Goal: Contribute content: Contribute content

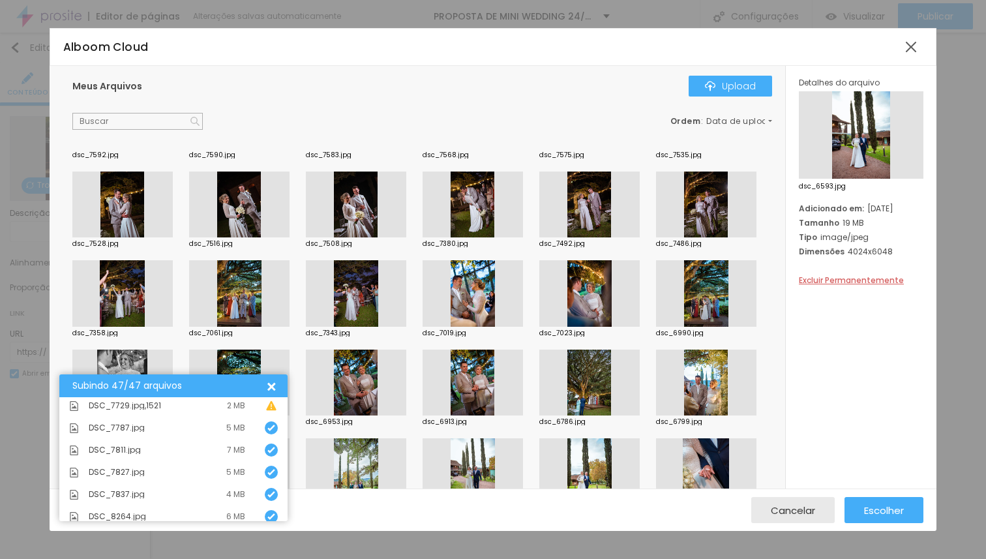
scroll to position [263, 0]
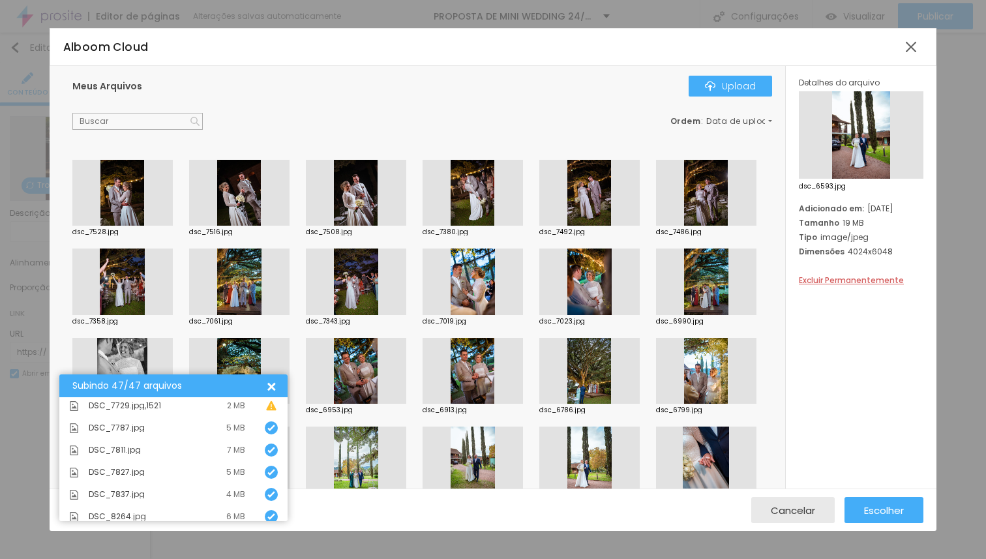
click at [539, 226] on div at bounding box center [589, 193] width 100 height 66
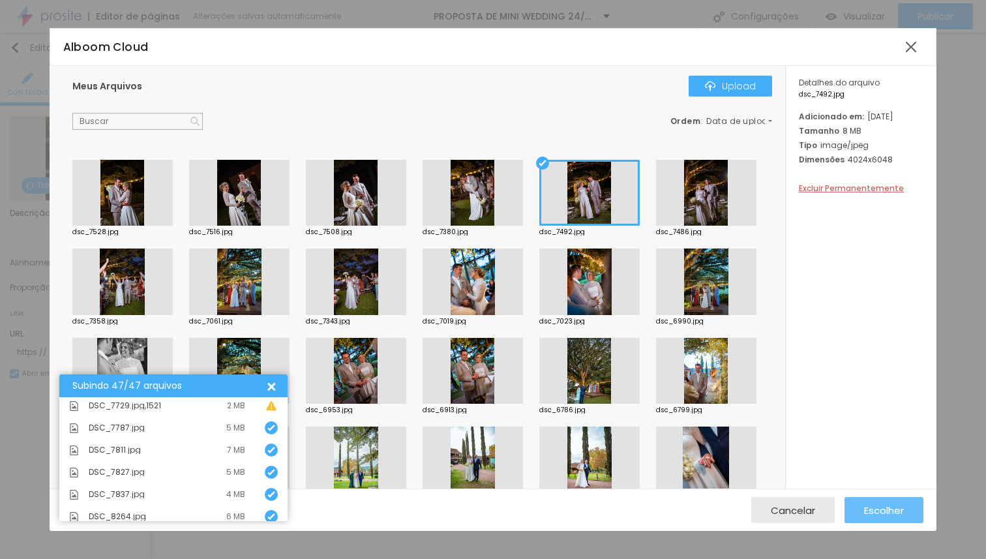
click at [879, 509] on span "Escolher" at bounding box center [884, 510] width 40 height 11
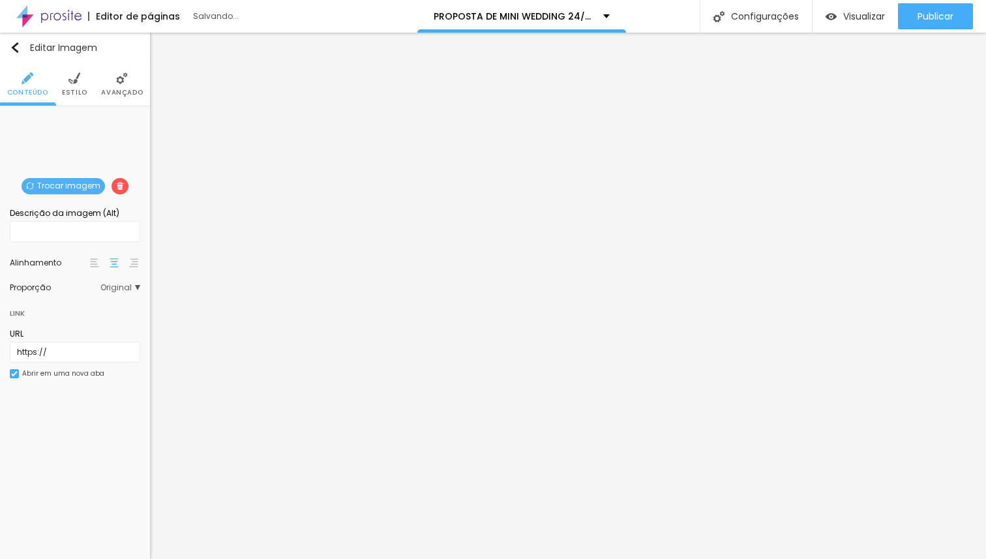
click at [58, 184] on span "Trocar imagem" at bounding box center [63, 186] width 83 height 16
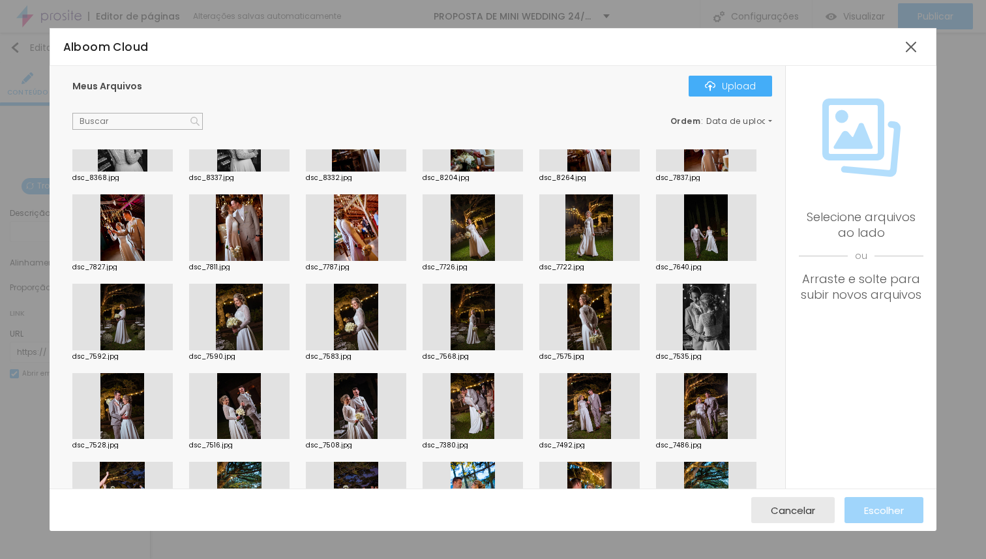
scroll to position [0, 0]
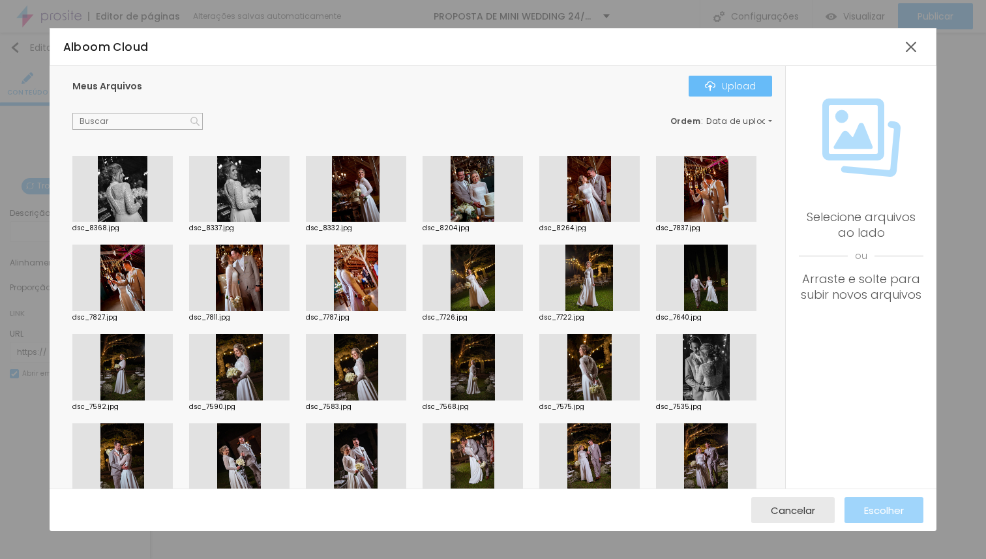
click at [691, 83] on button "Upload" at bounding box center [729, 86] width 83 height 21
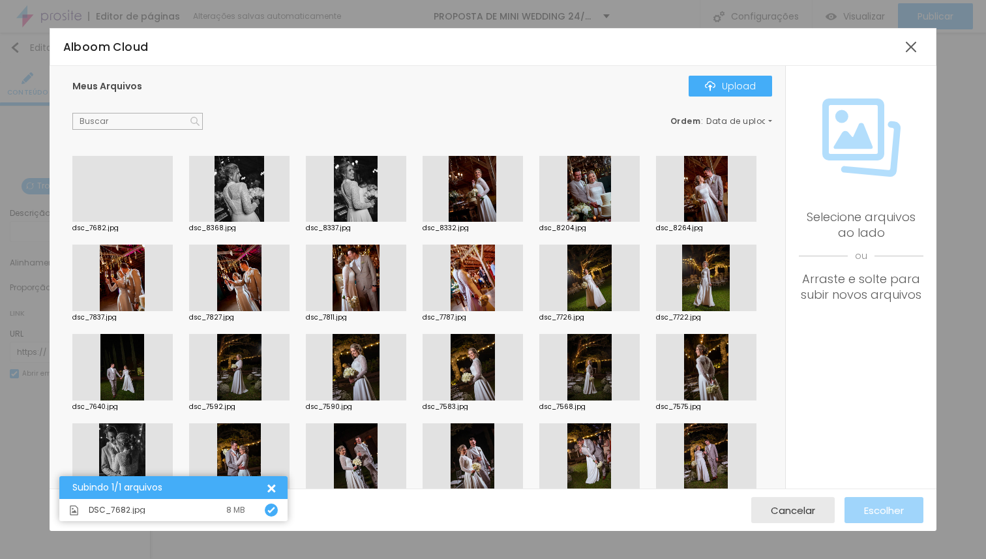
click at [128, 222] on div at bounding box center [122, 222] width 100 height 0
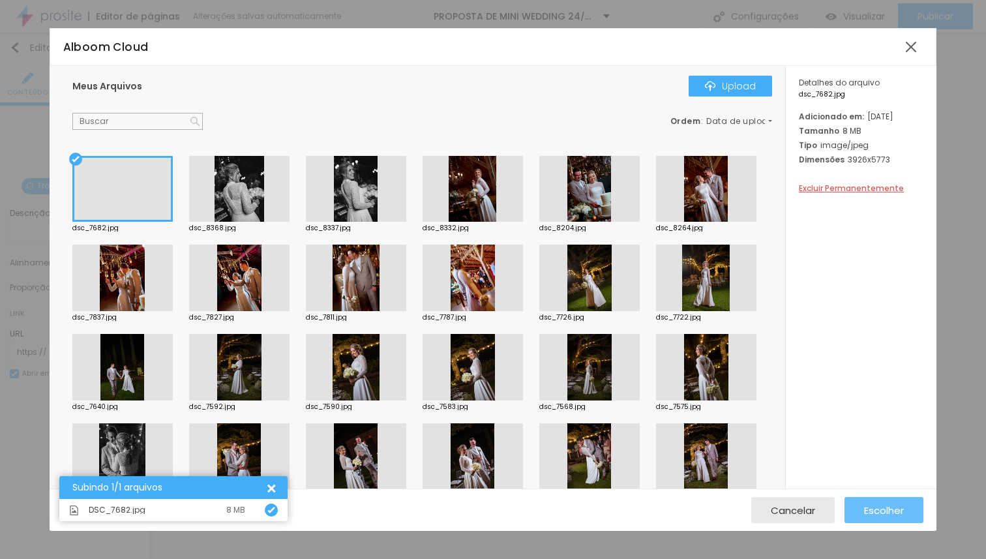
click at [877, 513] on span "Escolher" at bounding box center [884, 510] width 40 height 11
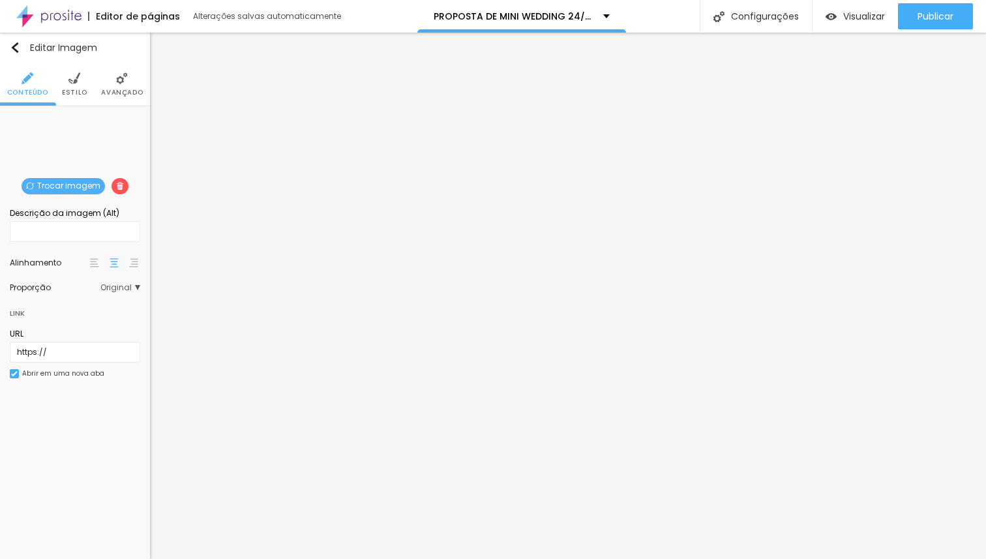
click at [55, 192] on span "Trocar imagem" at bounding box center [63, 186] width 83 height 16
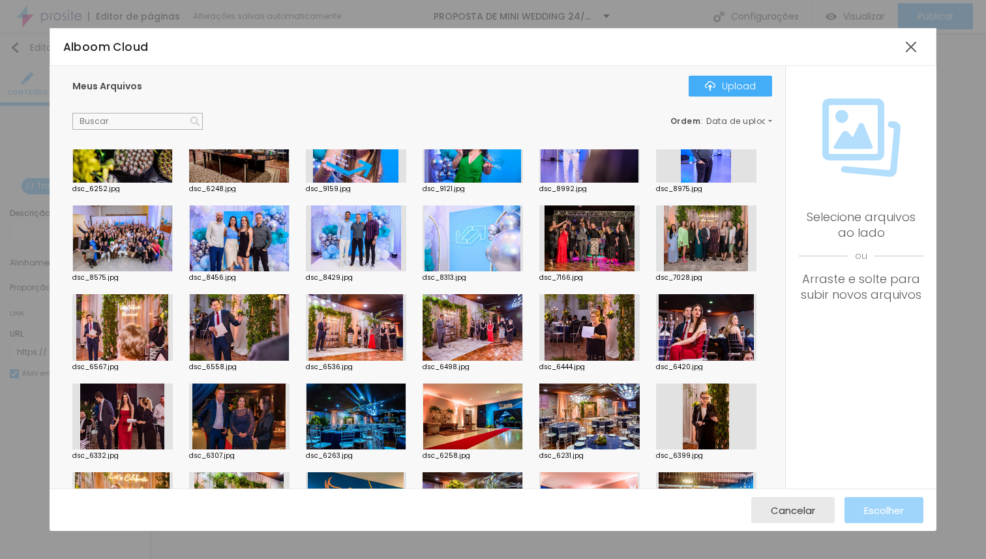
scroll to position [2356, 0]
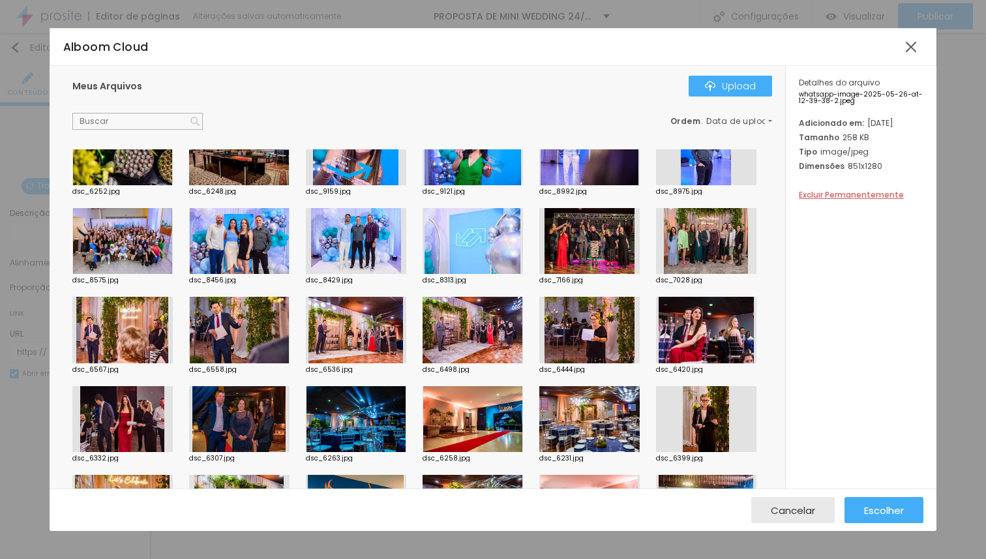
scroll to position [2355, 0]
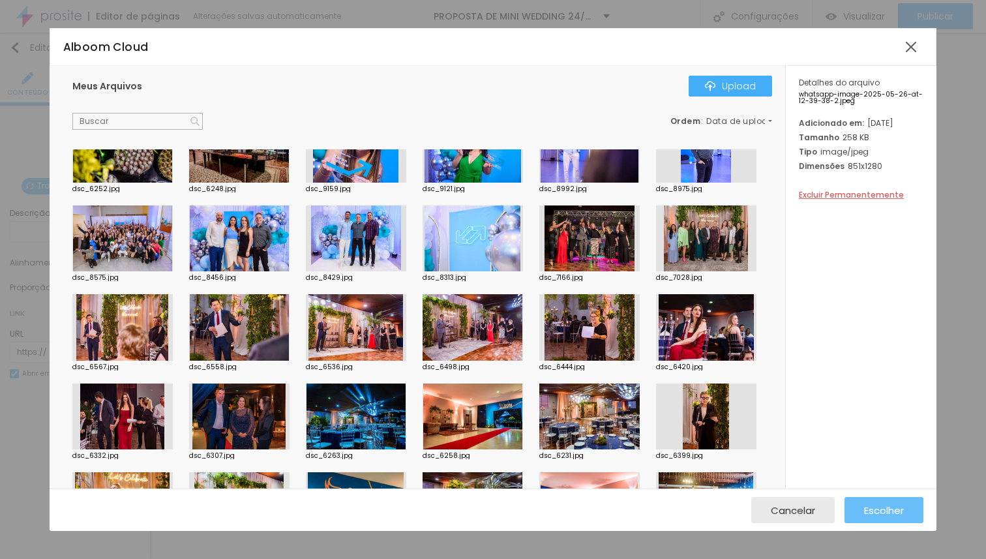
click at [861, 511] on button "Escolher" at bounding box center [883, 510] width 79 height 26
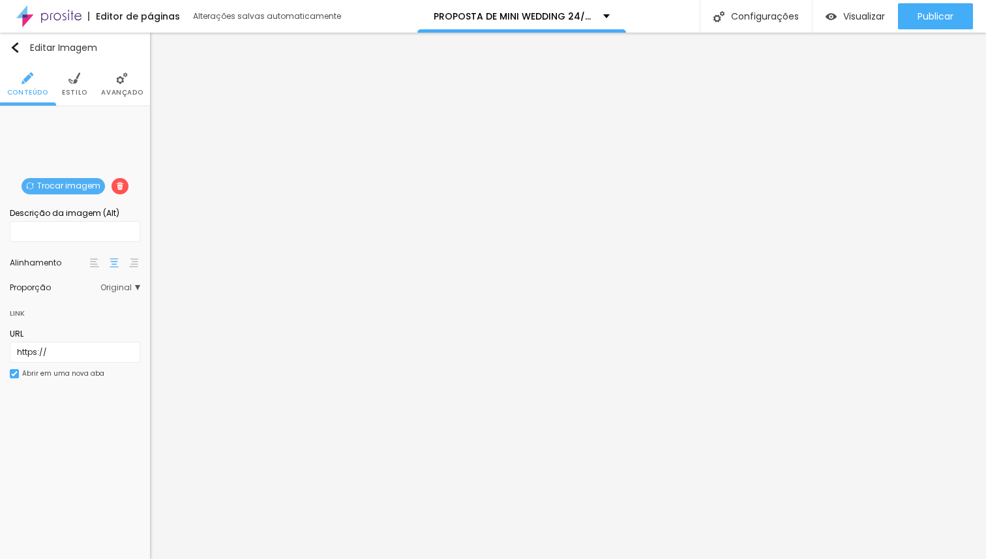
click at [87, 181] on span "Trocar imagem" at bounding box center [63, 186] width 83 height 16
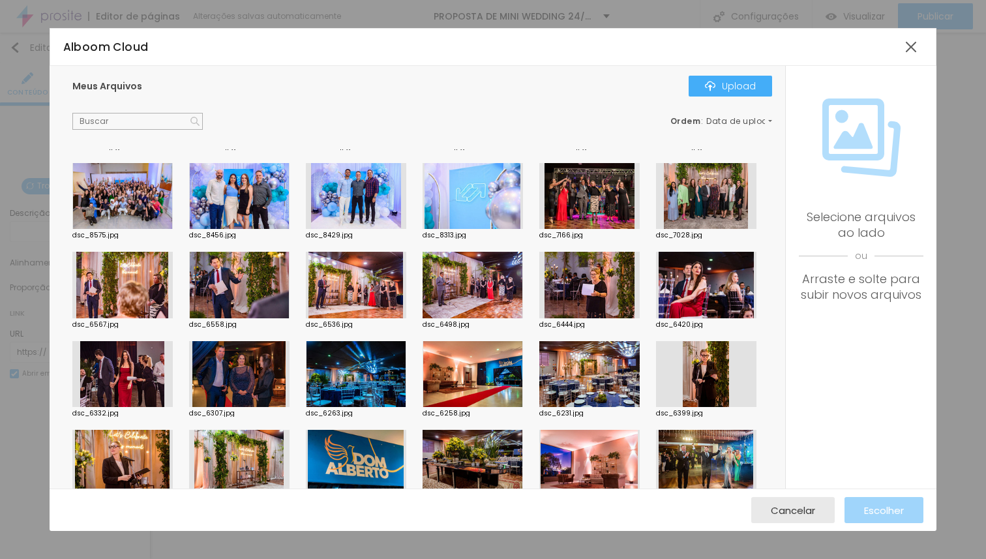
scroll to position [2405, 0]
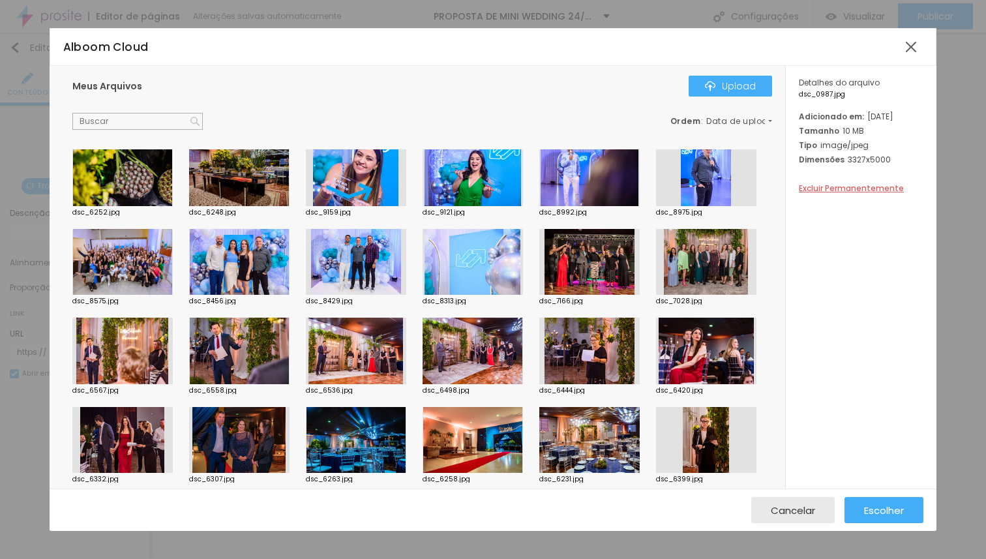
scroll to position [2330, 0]
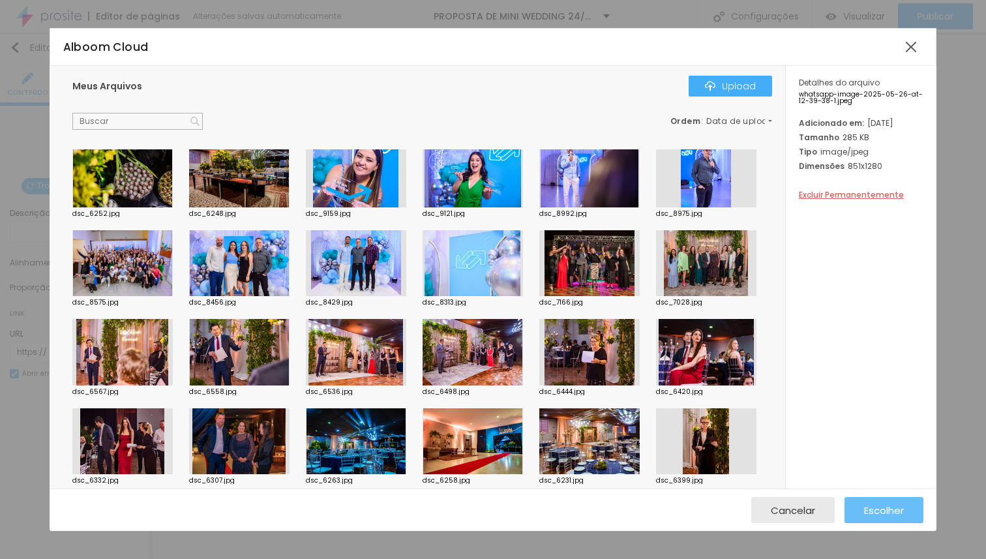
click at [868, 512] on span "Escolher" at bounding box center [884, 510] width 40 height 11
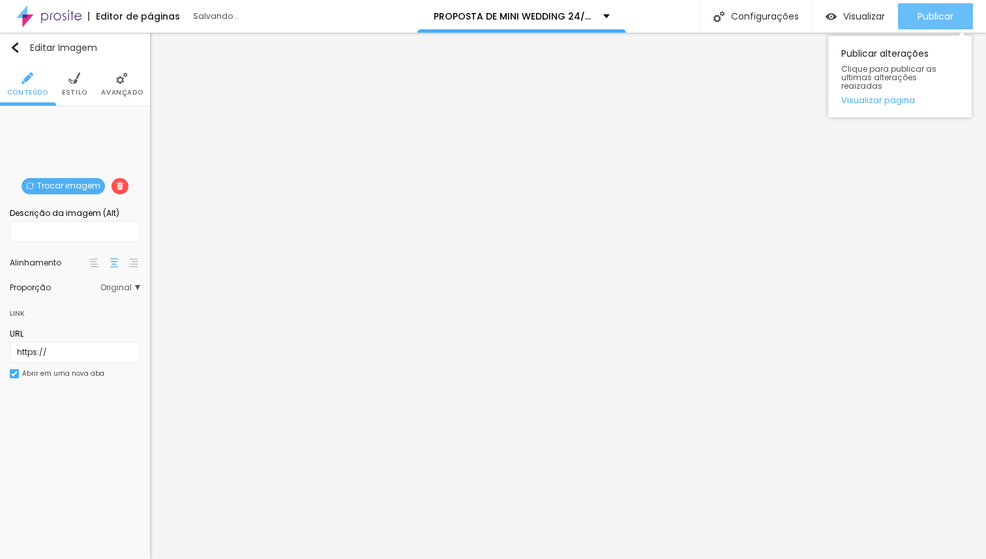
click at [920, 18] on span "Publicar" at bounding box center [935, 16] width 36 height 10
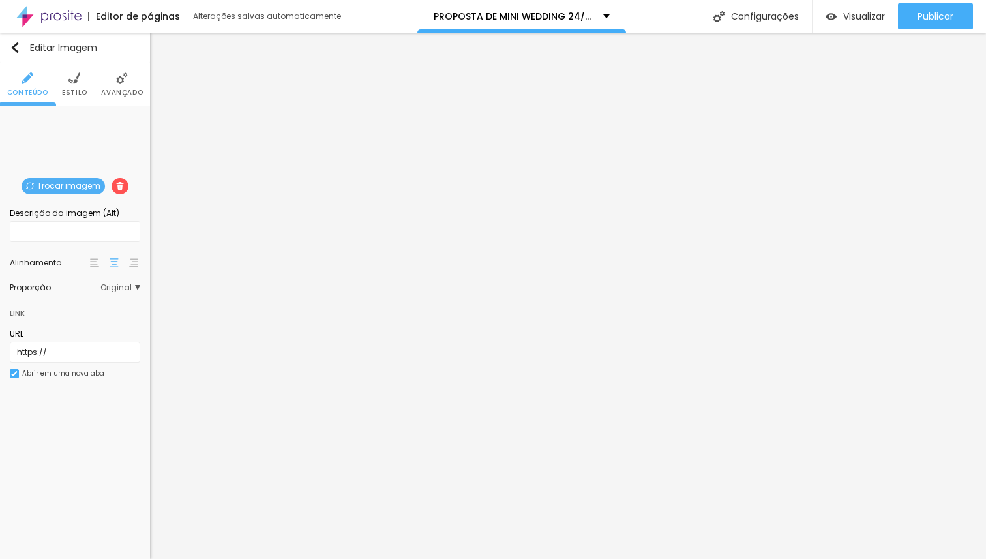
click at [72, 188] on span "Trocar imagem" at bounding box center [63, 186] width 83 height 16
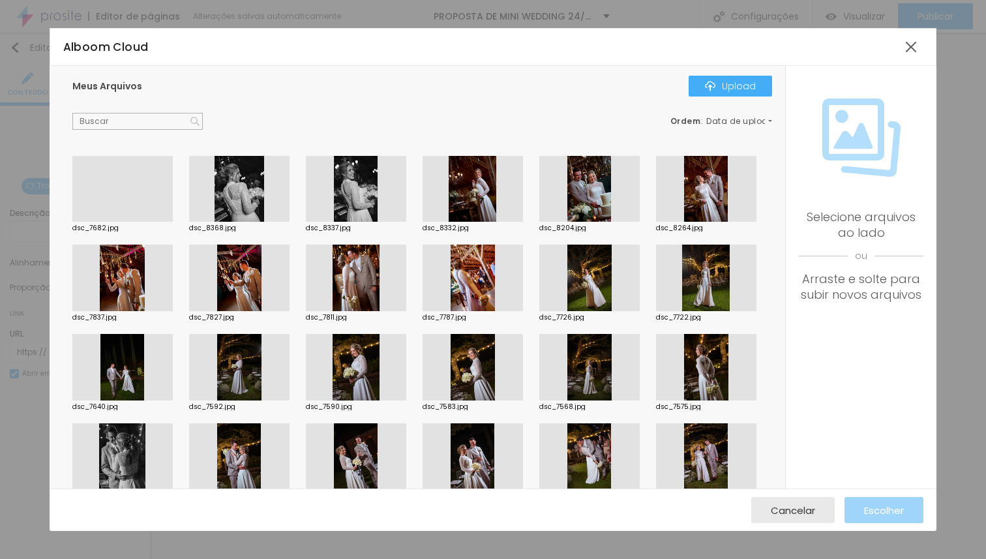
click at [135, 222] on div at bounding box center [122, 222] width 100 height 0
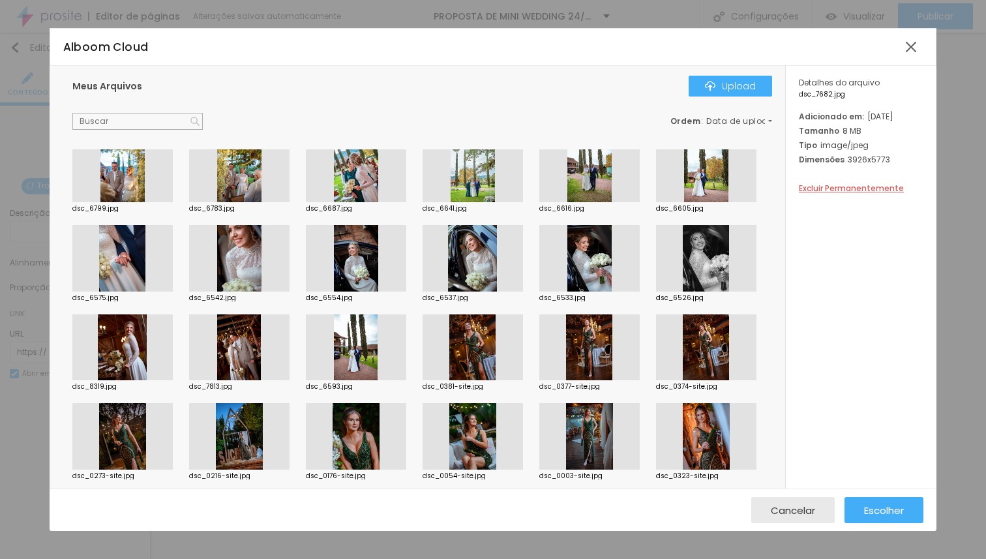
scroll to position [560, 0]
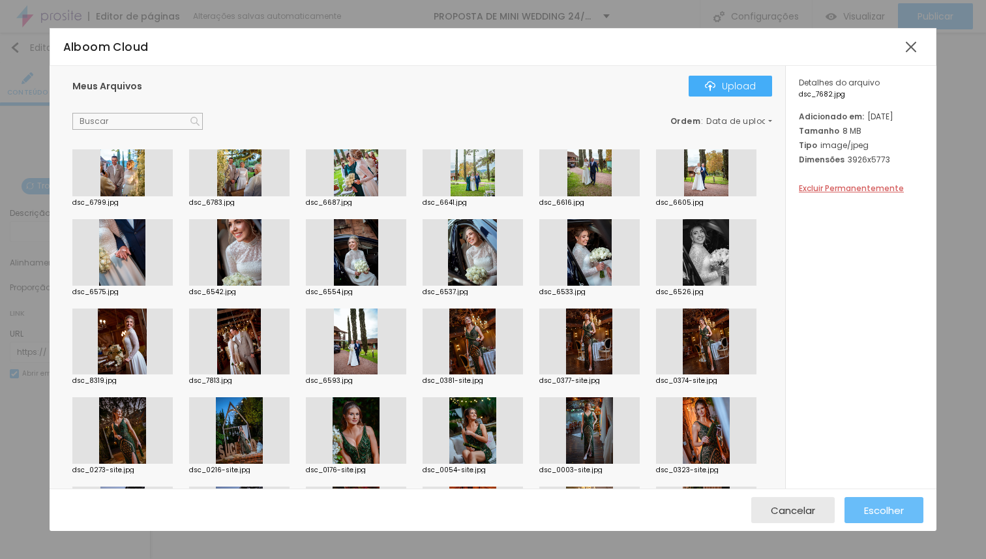
click at [879, 512] on span "Escolher" at bounding box center [884, 510] width 40 height 11
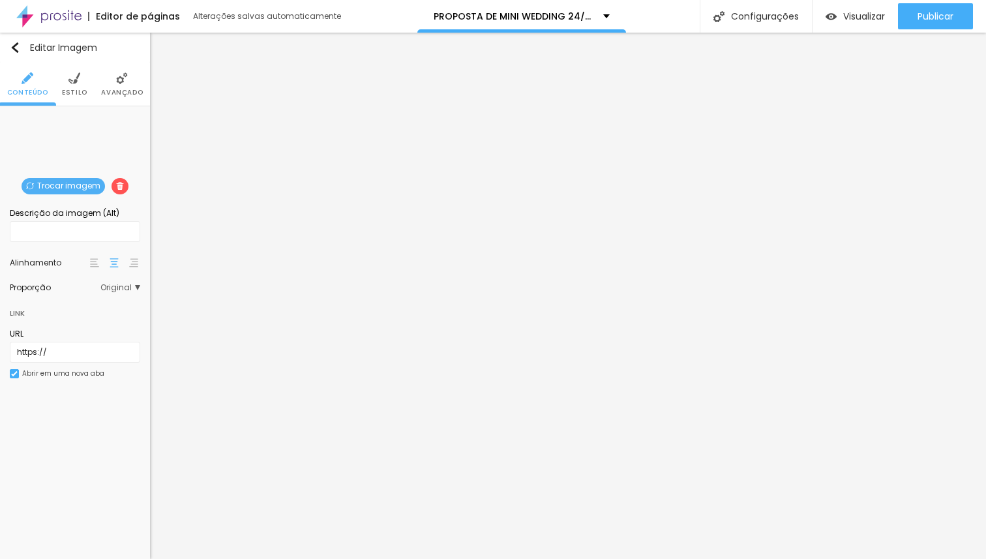
click at [53, 183] on span "Trocar imagem" at bounding box center [63, 186] width 83 height 16
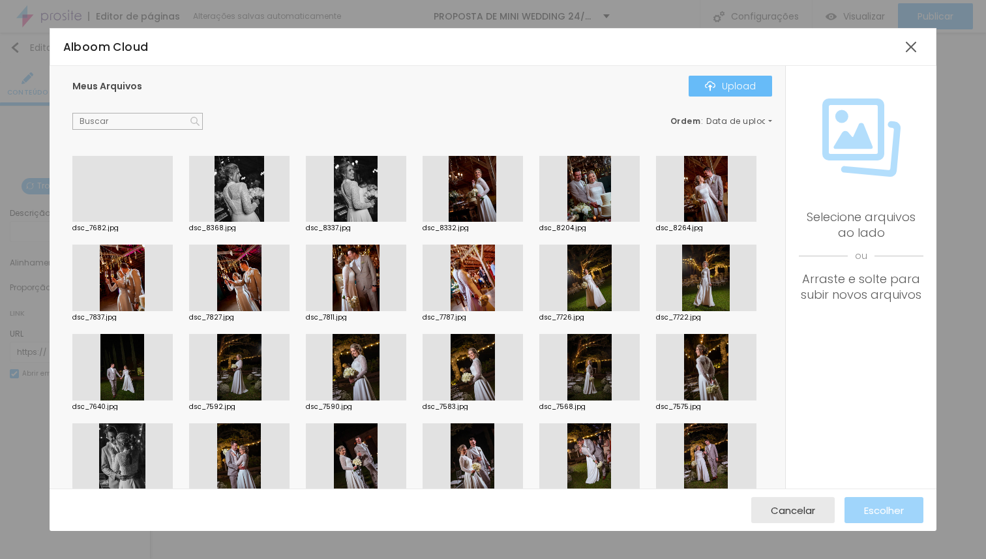
click at [711, 85] on img "button" at bounding box center [710, 86] width 10 height 10
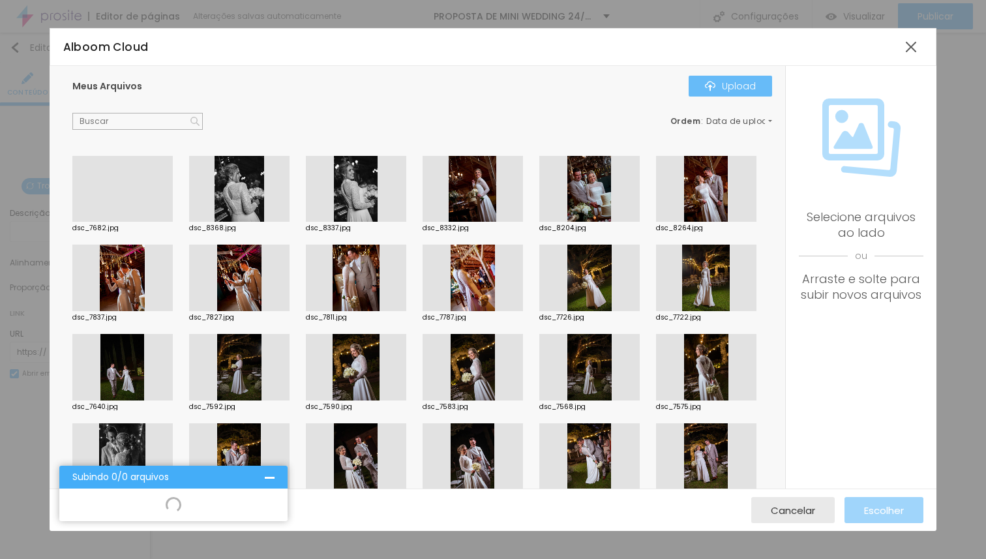
click at [711, 83] on img "button" at bounding box center [710, 86] width 10 height 10
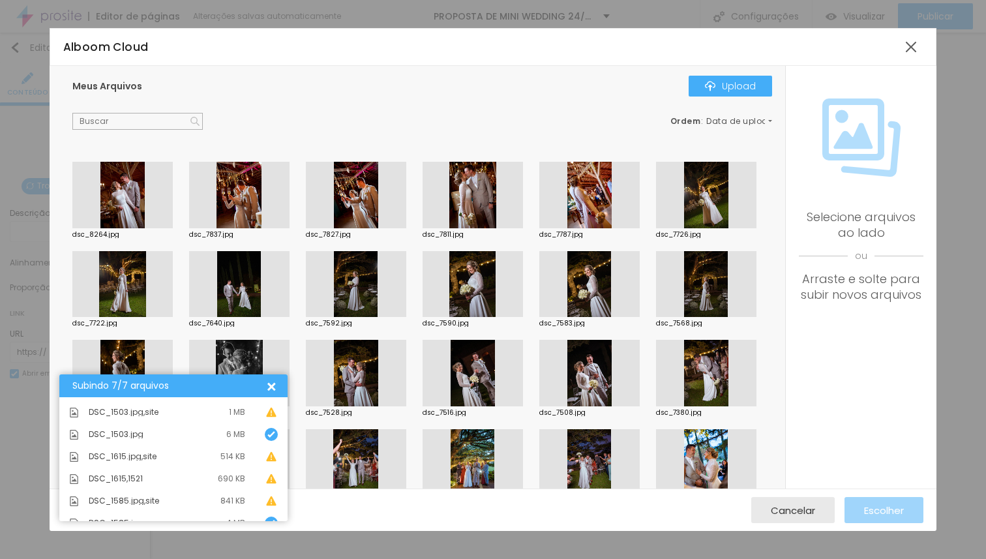
scroll to position [231, 0]
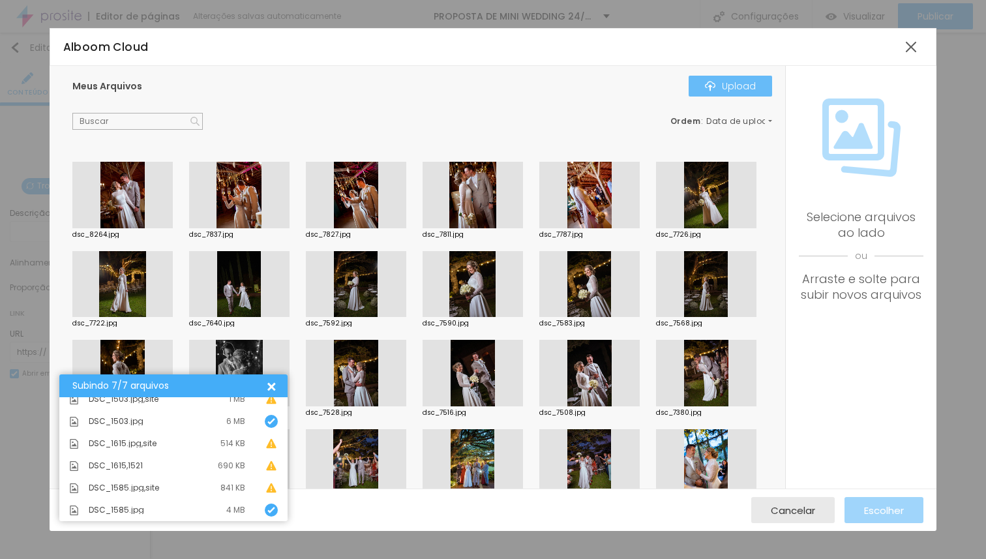
click at [719, 80] on button "Upload" at bounding box center [729, 86] width 83 height 21
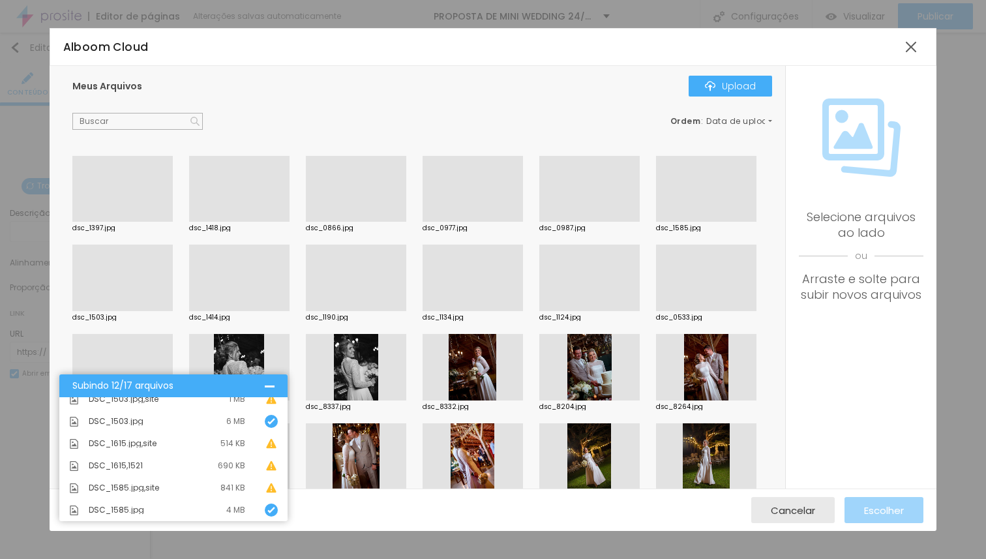
click at [598, 222] on div at bounding box center [589, 222] width 100 height 0
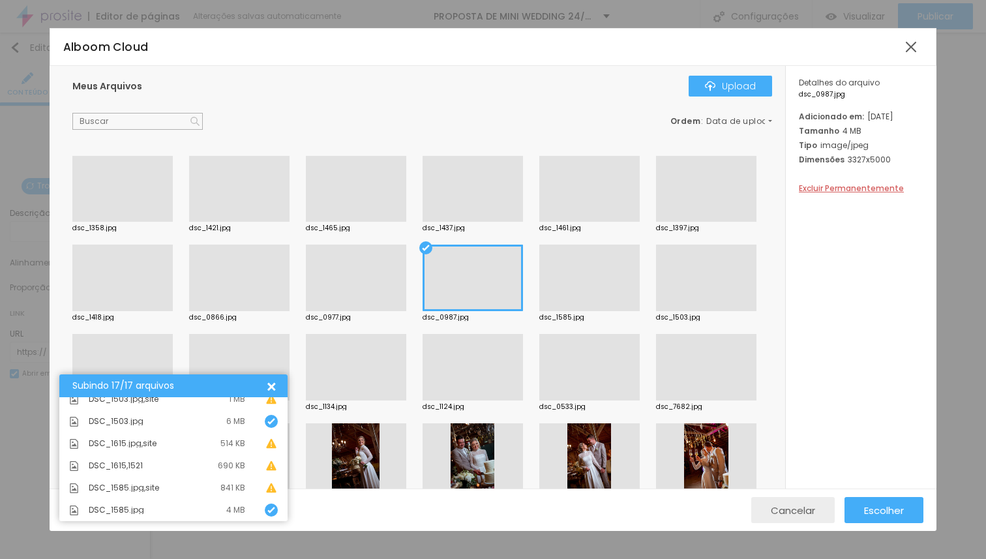
click at [785, 508] on span "Cancelar" at bounding box center [793, 510] width 44 height 11
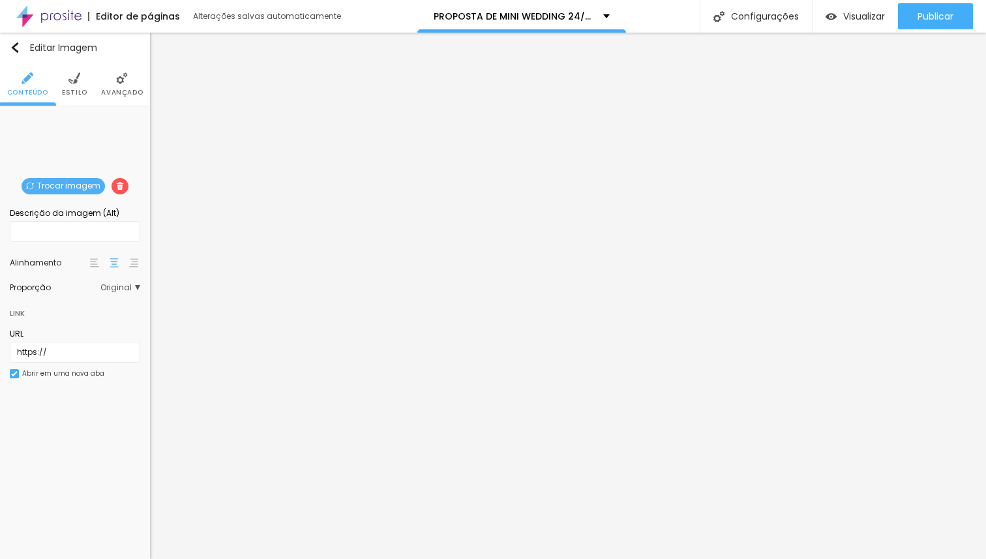
click at [56, 186] on span "Trocar imagem" at bounding box center [63, 186] width 83 height 16
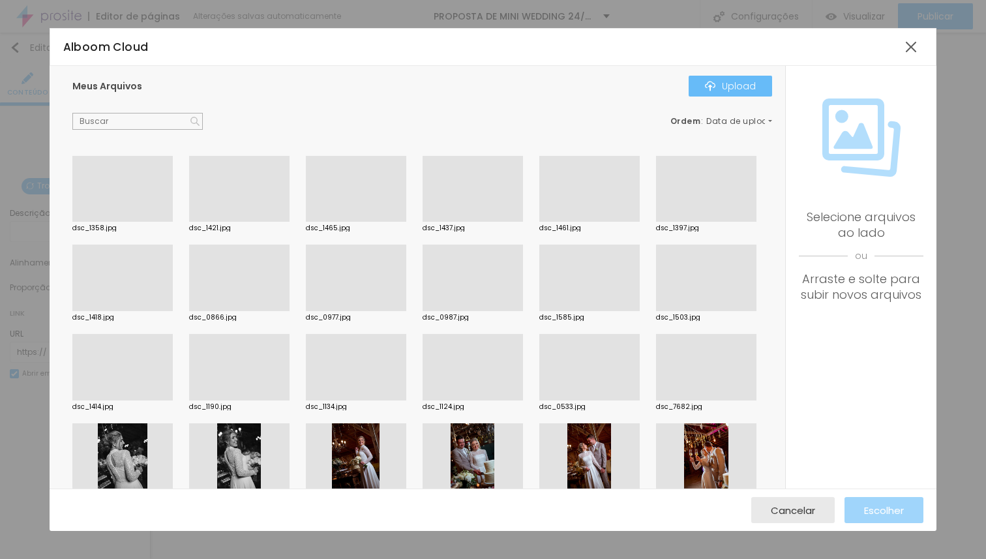
click at [708, 89] on img "button" at bounding box center [710, 86] width 10 height 10
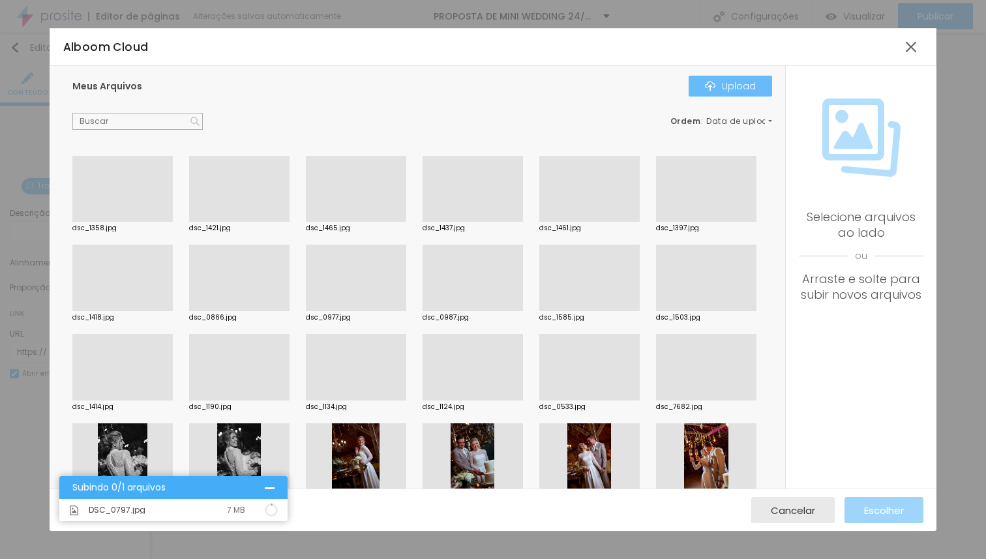
click at [733, 84] on div "Upload" at bounding box center [730, 86] width 51 height 10
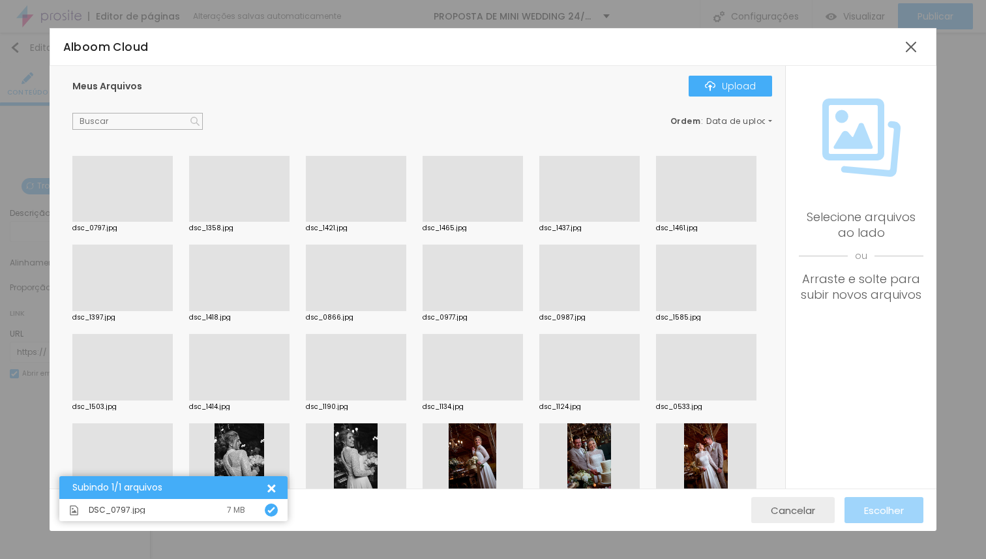
click at [786, 515] on span "Cancelar" at bounding box center [793, 510] width 44 height 11
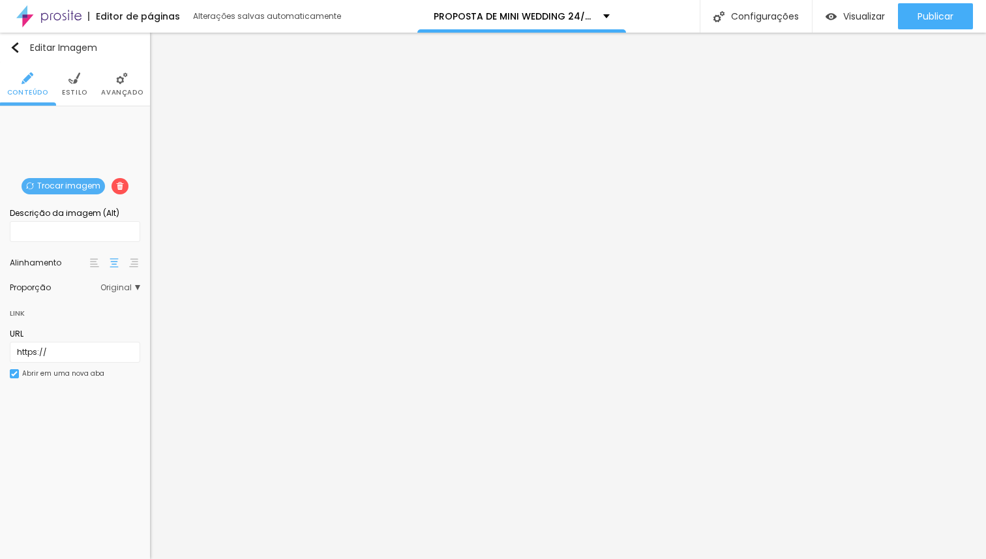
click at [56, 183] on span "Trocar imagem" at bounding box center [63, 186] width 83 height 16
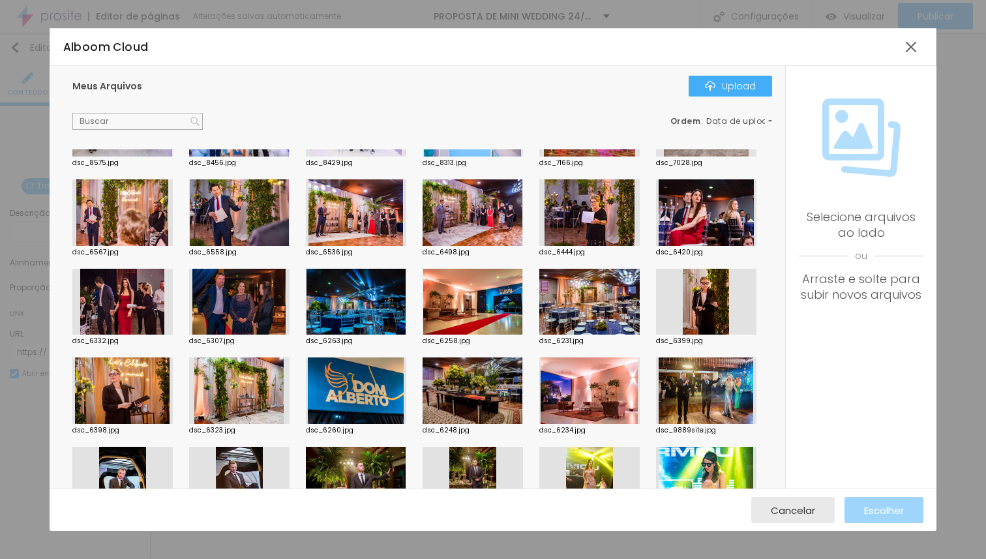
scroll to position [2742, 0]
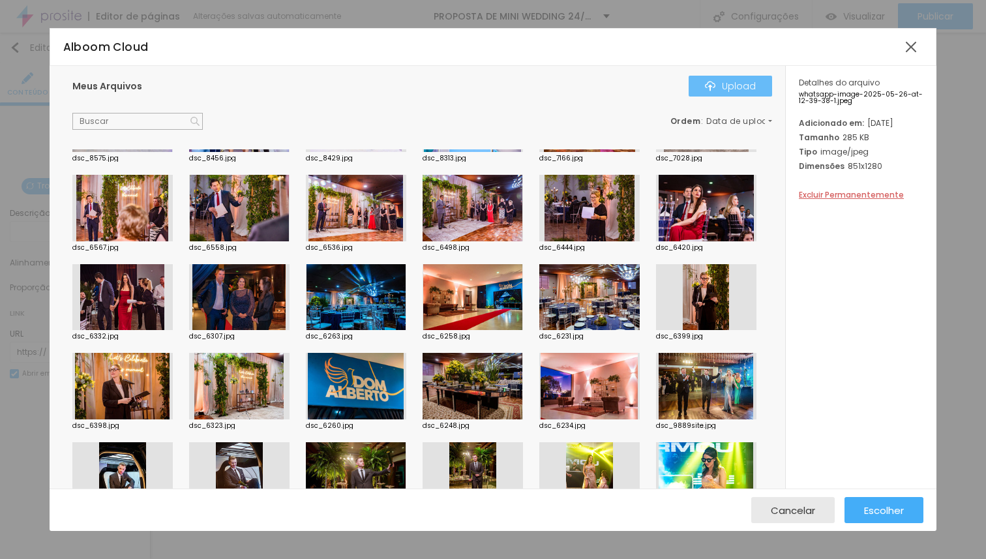
click at [731, 81] on div "Upload" at bounding box center [730, 86] width 51 height 10
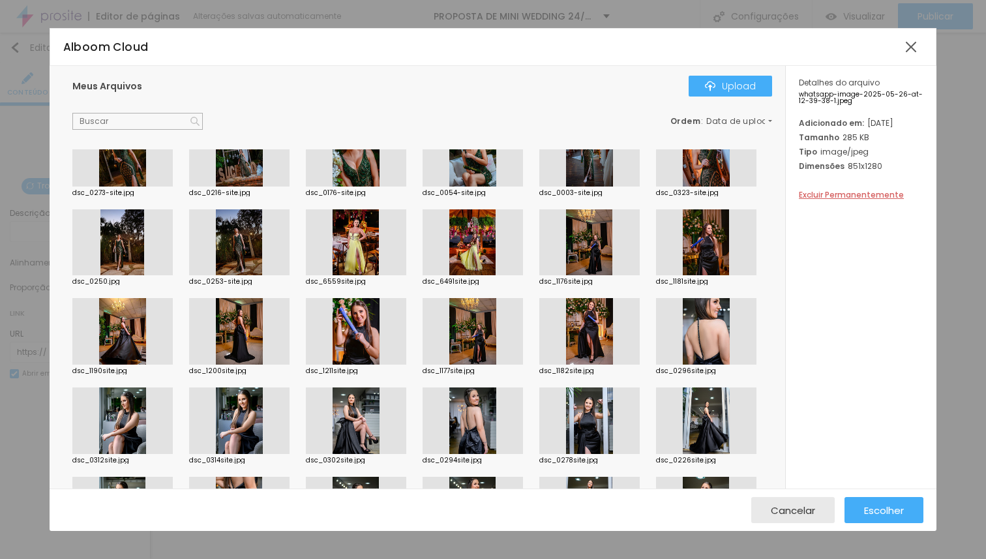
scroll to position [0, 0]
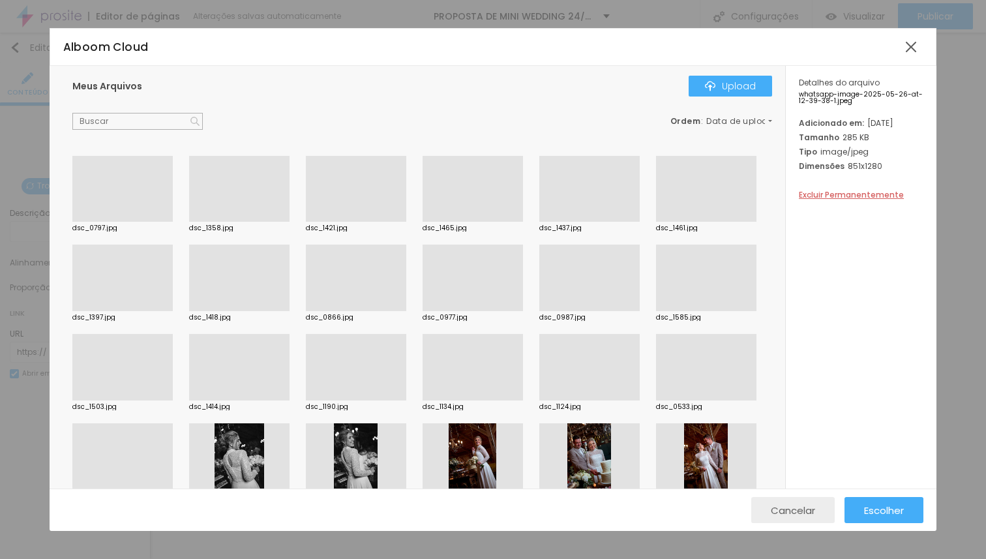
click at [802, 512] on span "Cancelar" at bounding box center [793, 510] width 44 height 11
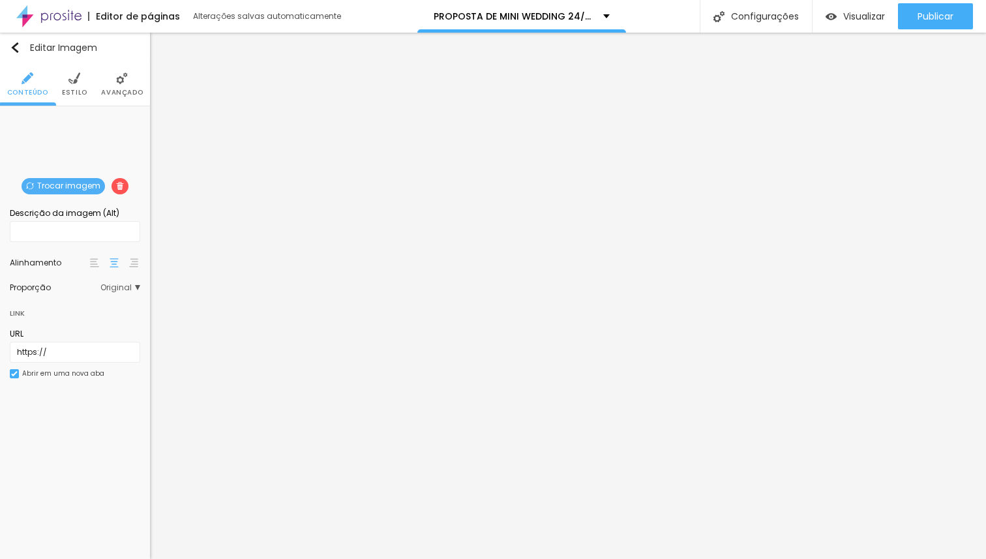
click at [51, 185] on span "Trocar imagem" at bounding box center [63, 186] width 83 height 16
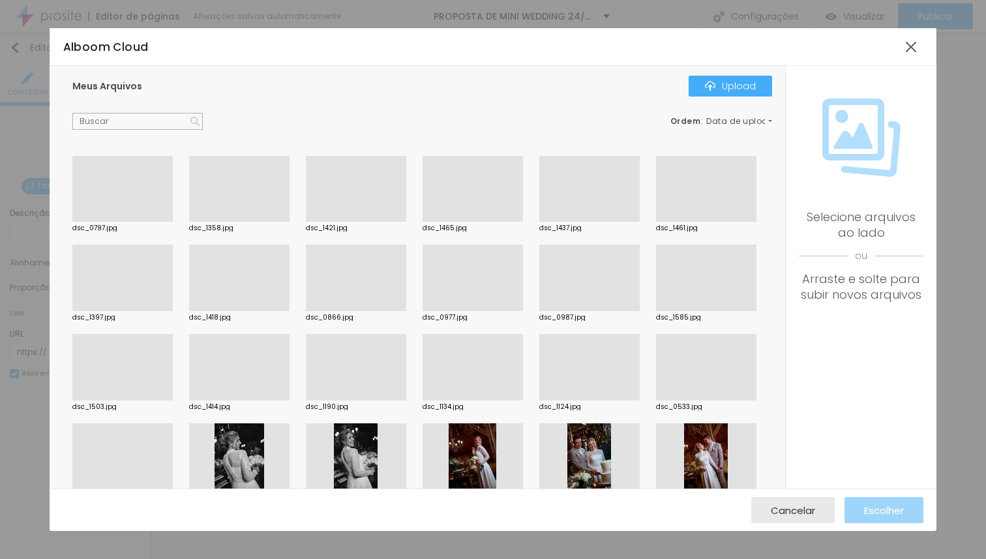
click at [289, 400] on div at bounding box center [239, 400] width 100 height 0
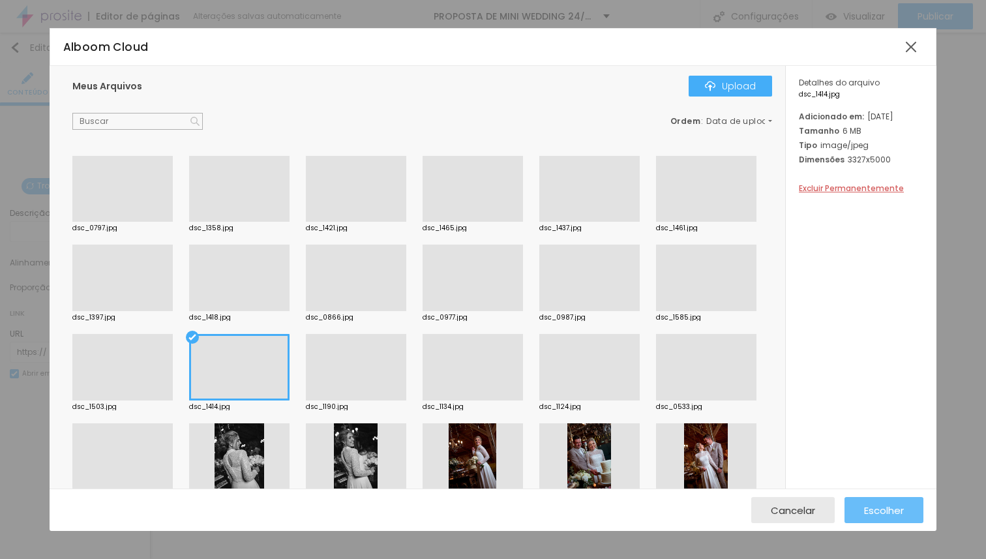
click at [864, 505] on span "Escolher" at bounding box center [884, 510] width 40 height 11
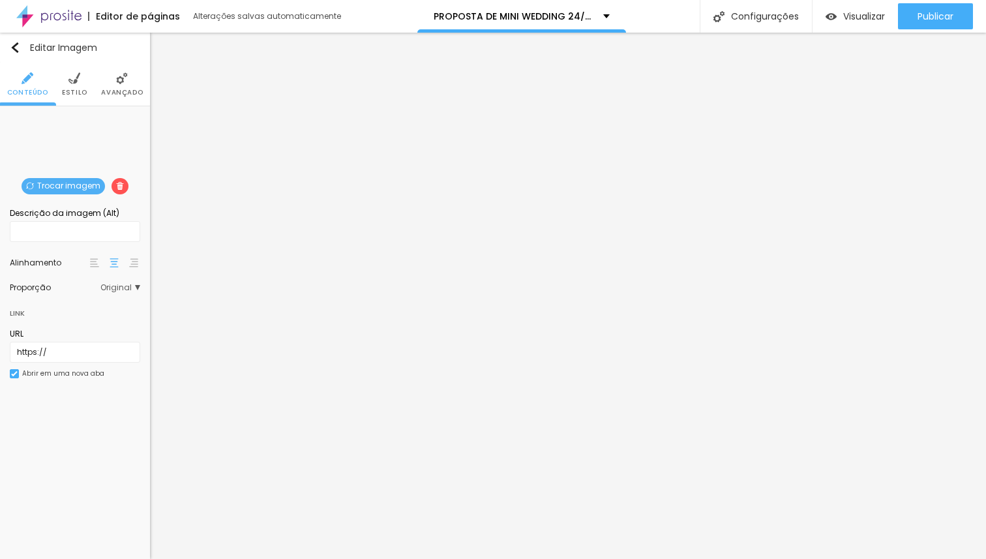
click at [53, 183] on span "Trocar imagem" at bounding box center [63, 186] width 83 height 16
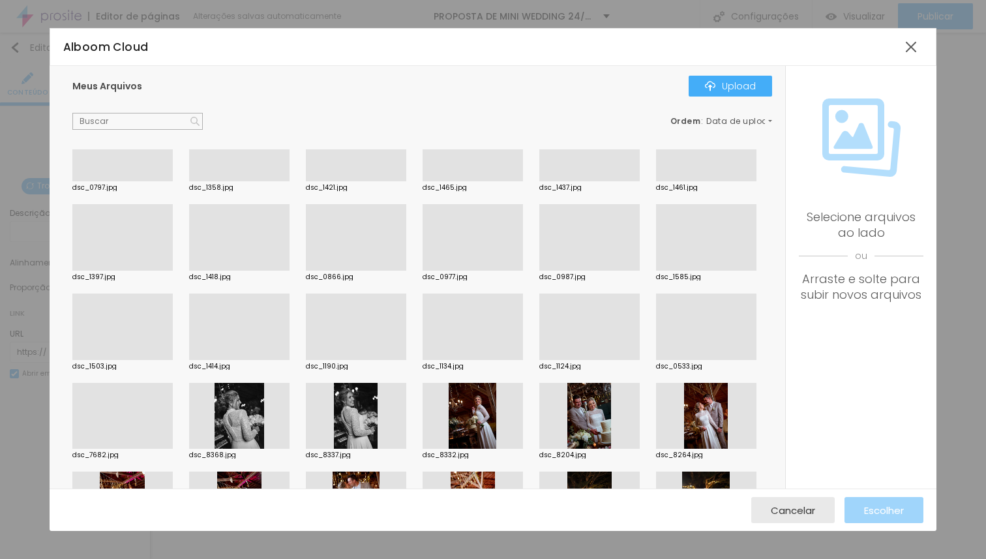
scroll to position [58, 0]
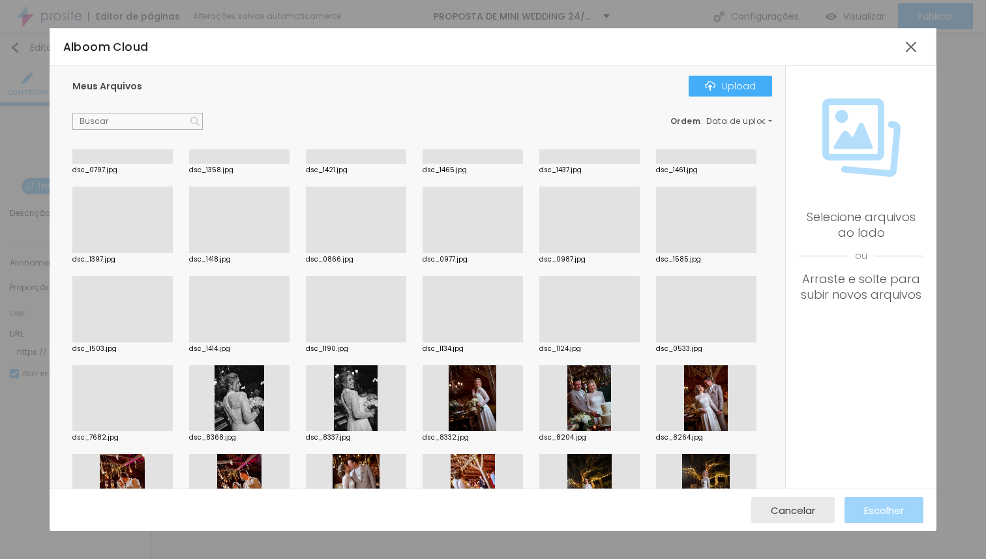
click at [539, 342] on div at bounding box center [589, 342] width 100 height 0
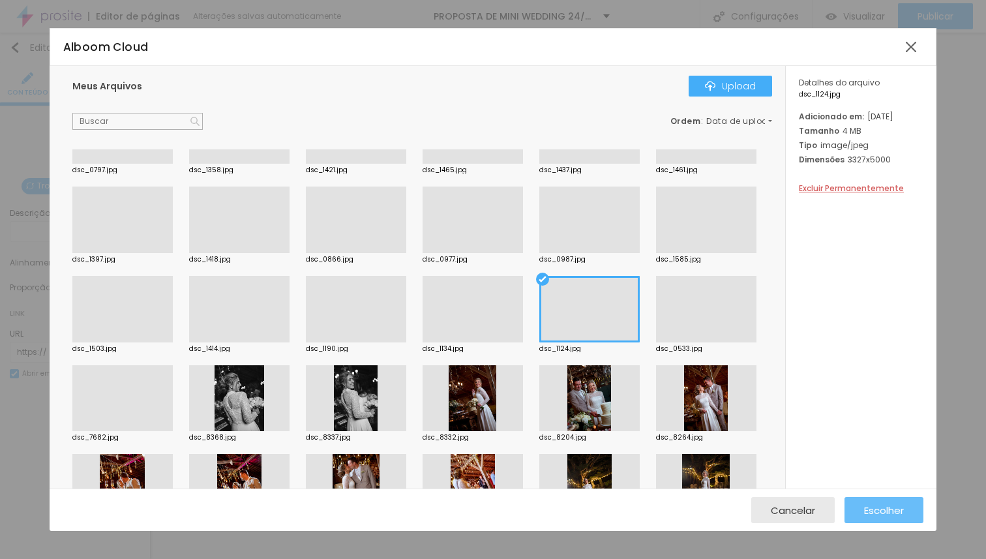
click at [874, 505] on span "Escolher" at bounding box center [884, 510] width 40 height 11
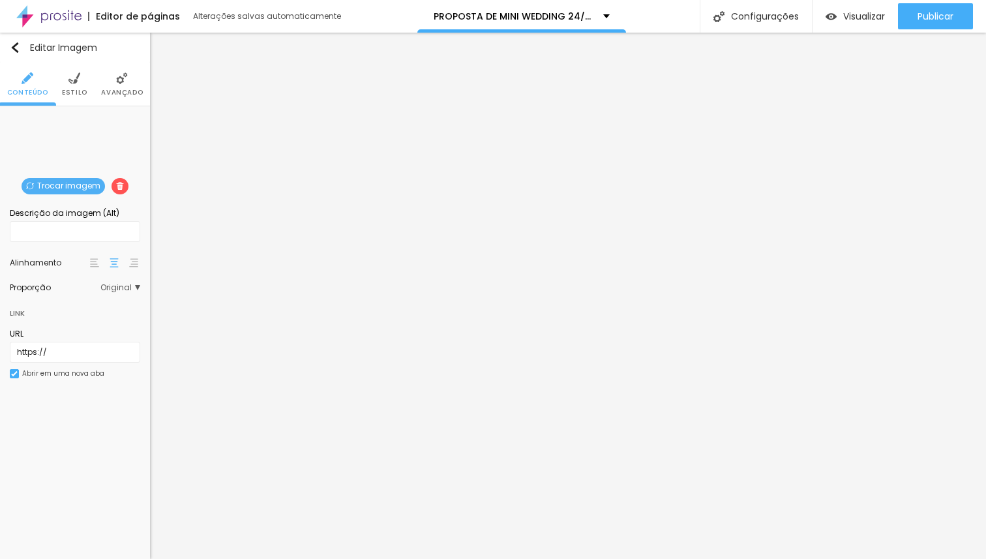
click at [58, 186] on span "Trocar imagem" at bounding box center [63, 186] width 83 height 16
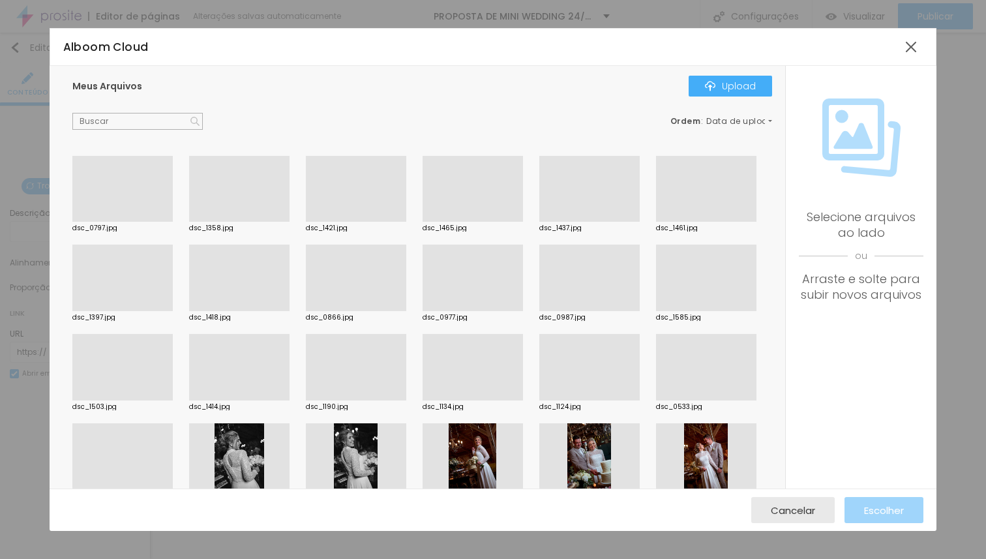
click at [124, 222] on div at bounding box center [122, 222] width 100 height 0
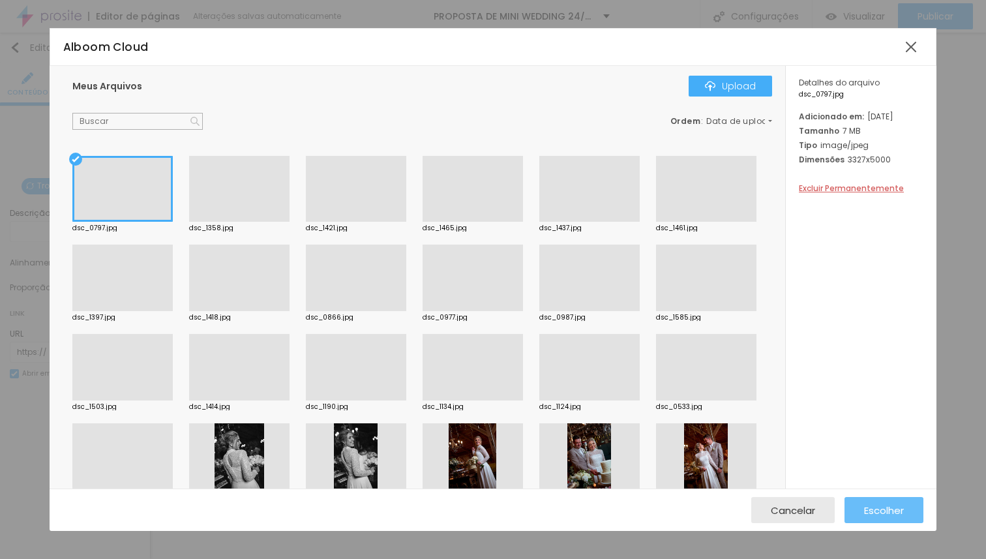
click at [870, 507] on span "Escolher" at bounding box center [884, 510] width 40 height 11
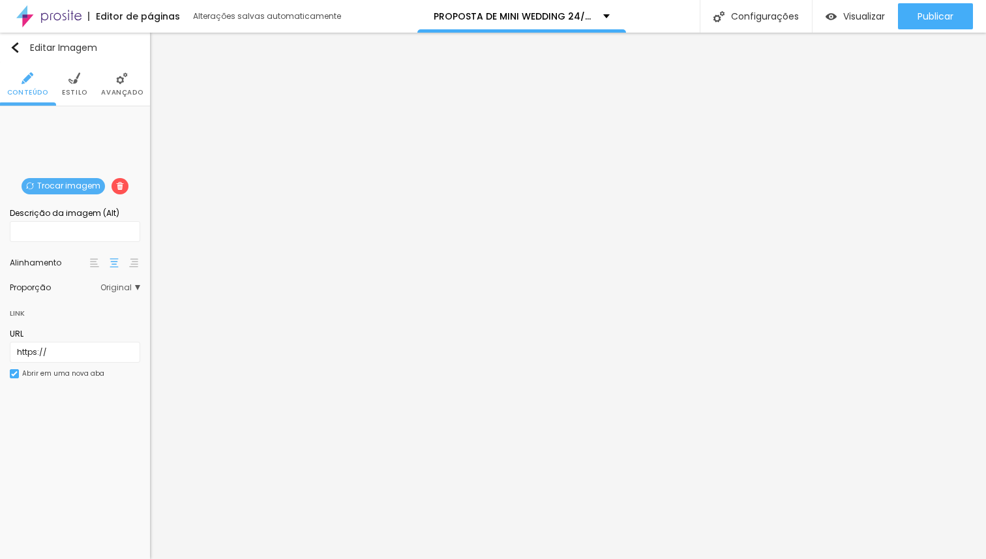
click at [76, 185] on span "Trocar imagem" at bounding box center [63, 186] width 83 height 16
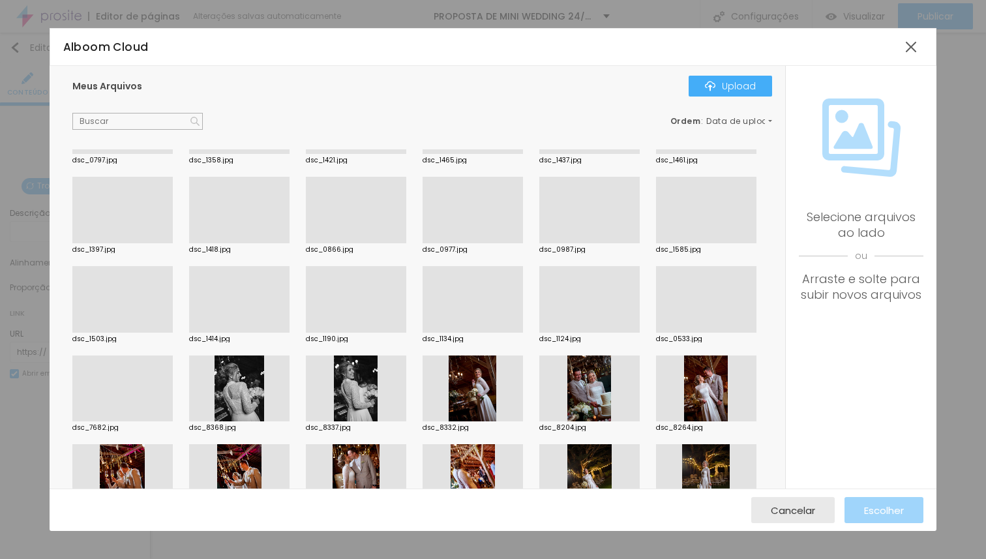
scroll to position [76, 0]
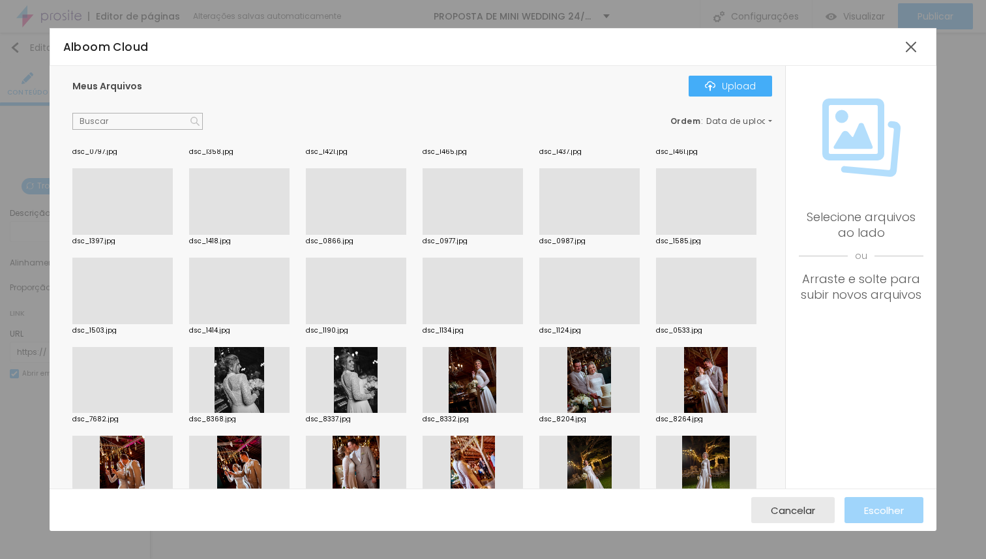
click at [656, 324] on div at bounding box center [706, 324] width 100 height 0
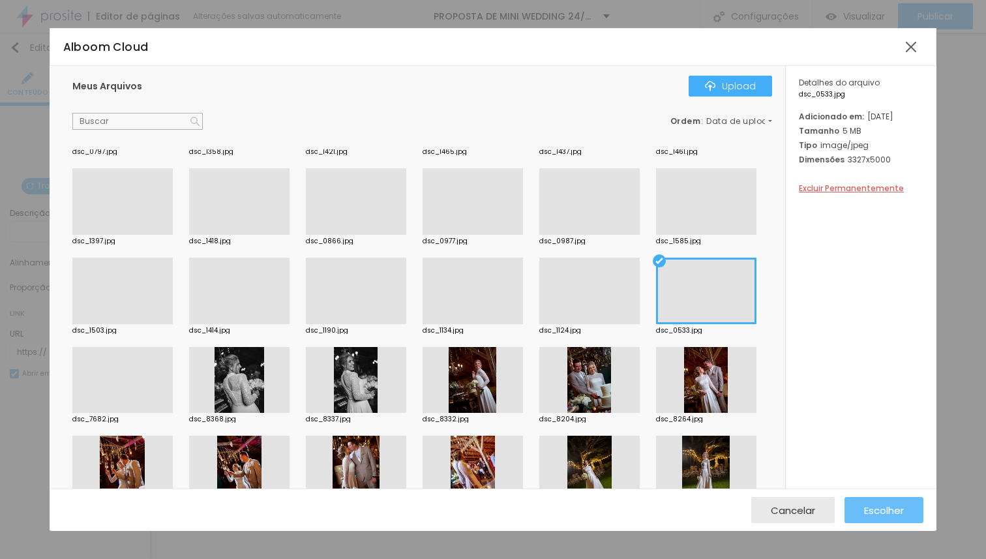
click at [875, 512] on span "Escolher" at bounding box center [884, 510] width 40 height 11
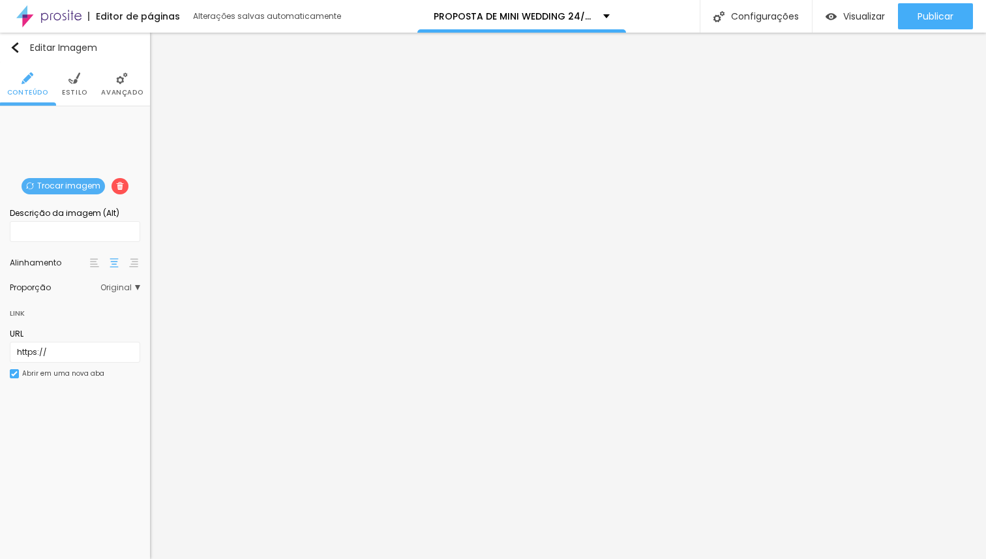
click at [89, 182] on span "Trocar imagem" at bounding box center [63, 186] width 83 height 16
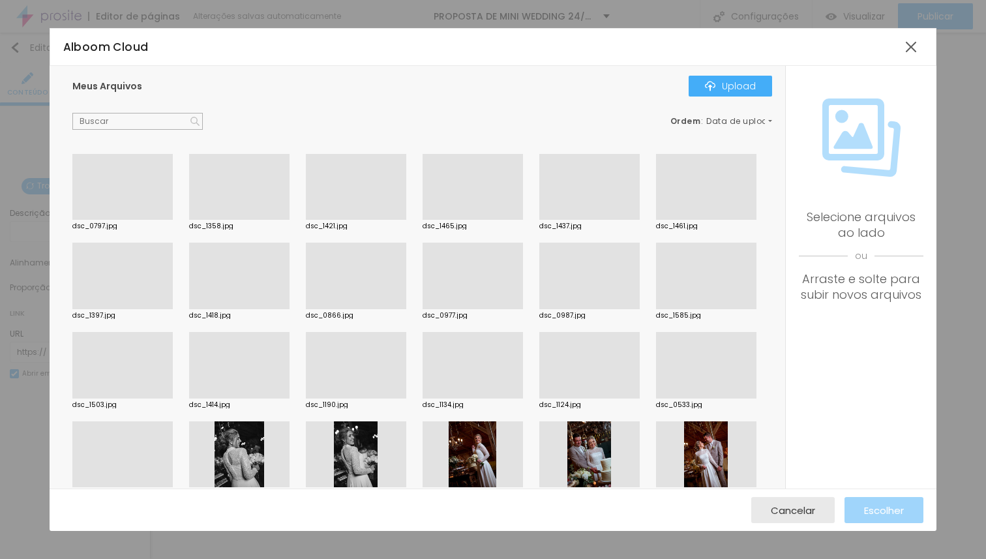
scroll to position [0, 0]
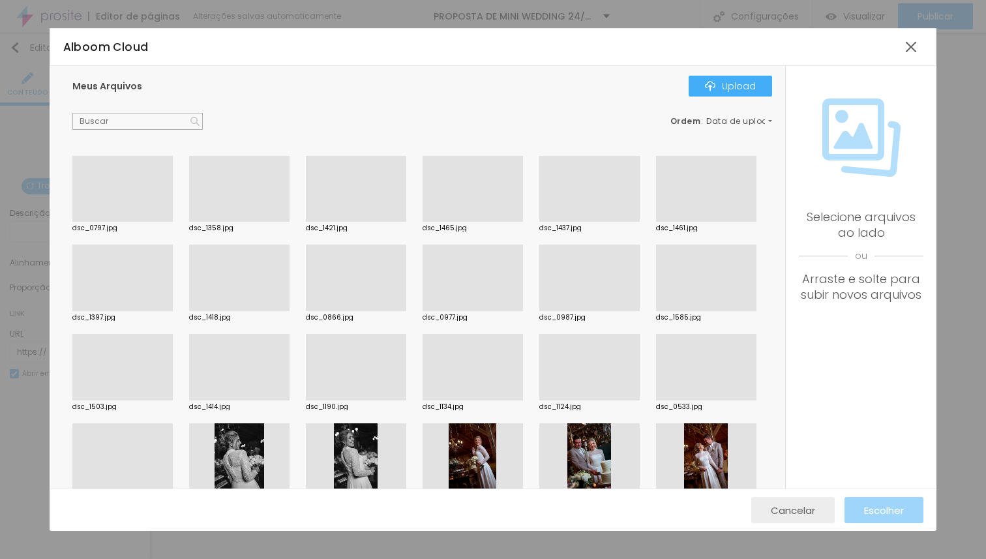
click at [816, 506] on button "Cancelar" at bounding box center [792, 510] width 83 height 26
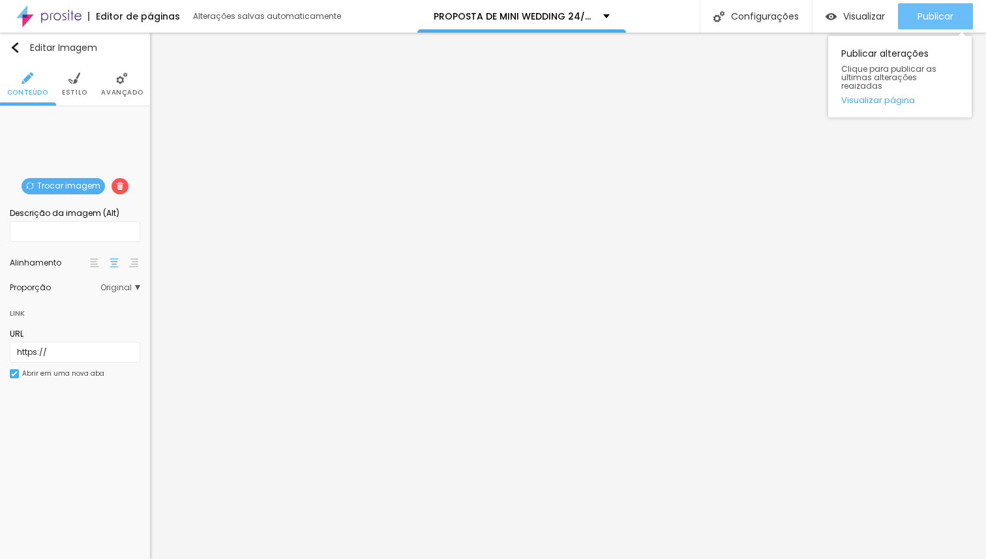
click at [945, 12] on span "Publicar" at bounding box center [935, 16] width 36 height 10
click at [950, 11] on span "Publicar" at bounding box center [935, 16] width 36 height 10
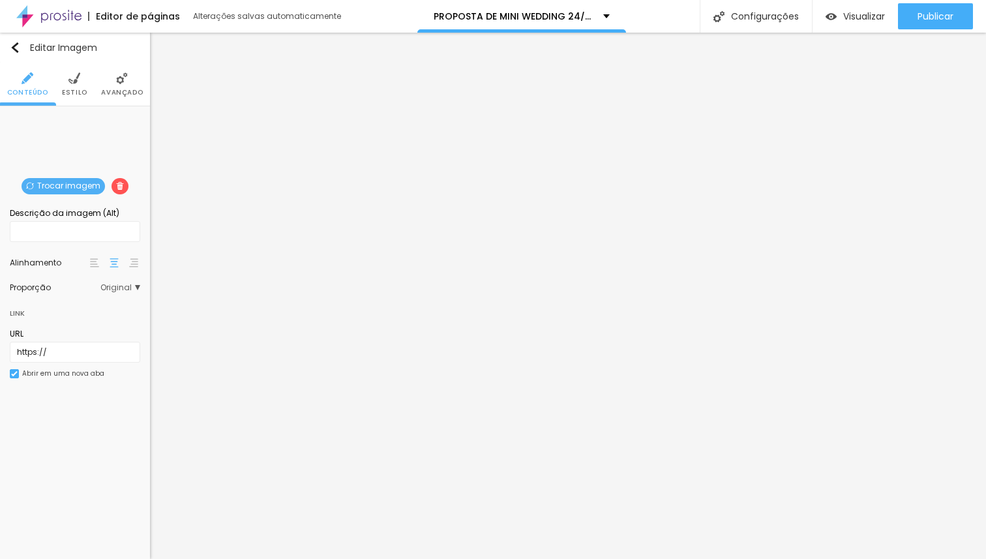
click at [75, 182] on span "Trocar imagem" at bounding box center [63, 186] width 83 height 16
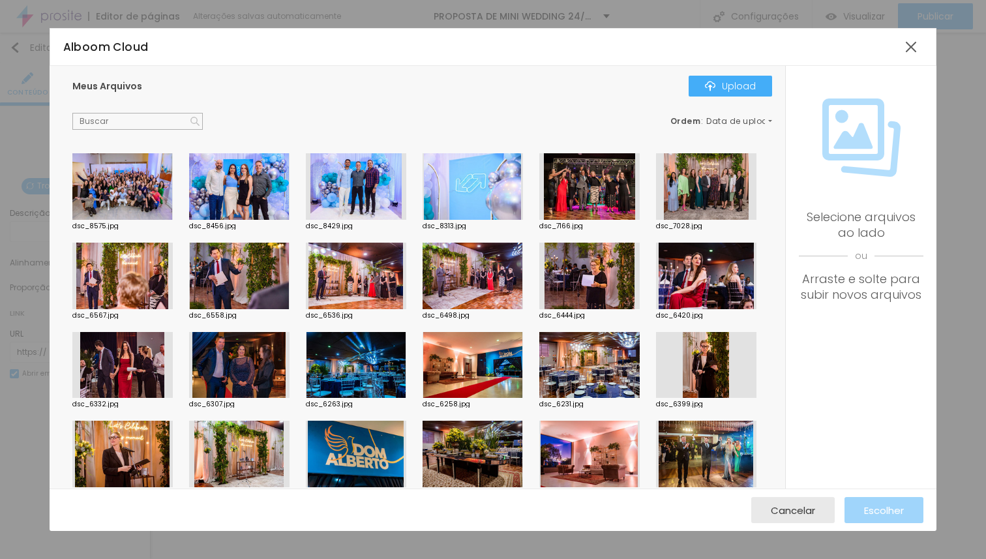
scroll to position [2661, 0]
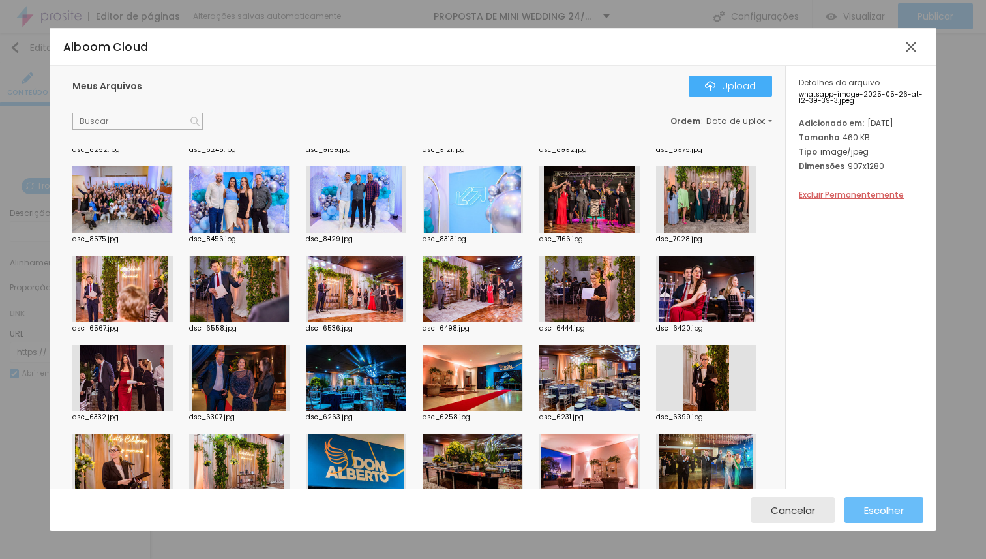
click at [887, 510] on span "Escolher" at bounding box center [884, 510] width 40 height 11
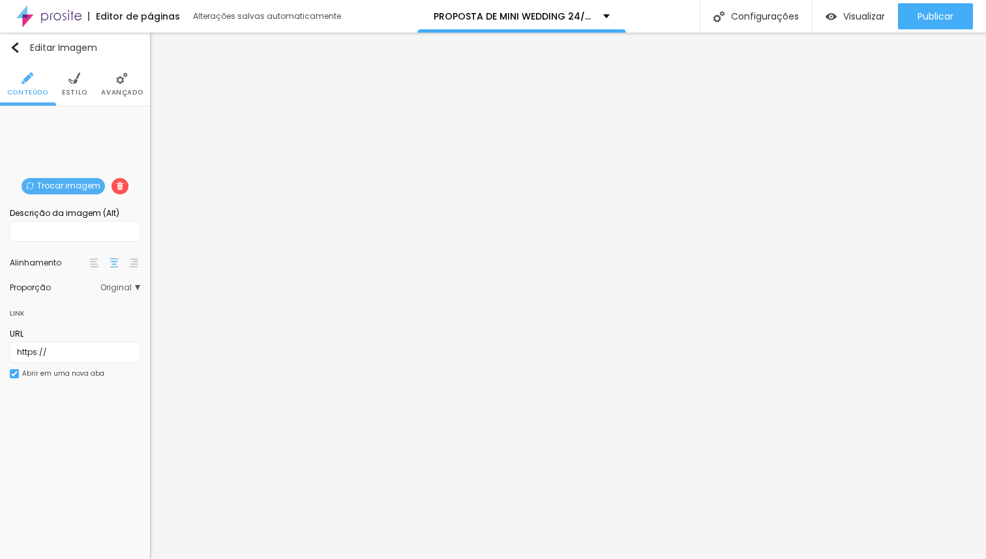
click at [68, 182] on span "Trocar imagem" at bounding box center [63, 186] width 83 height 16
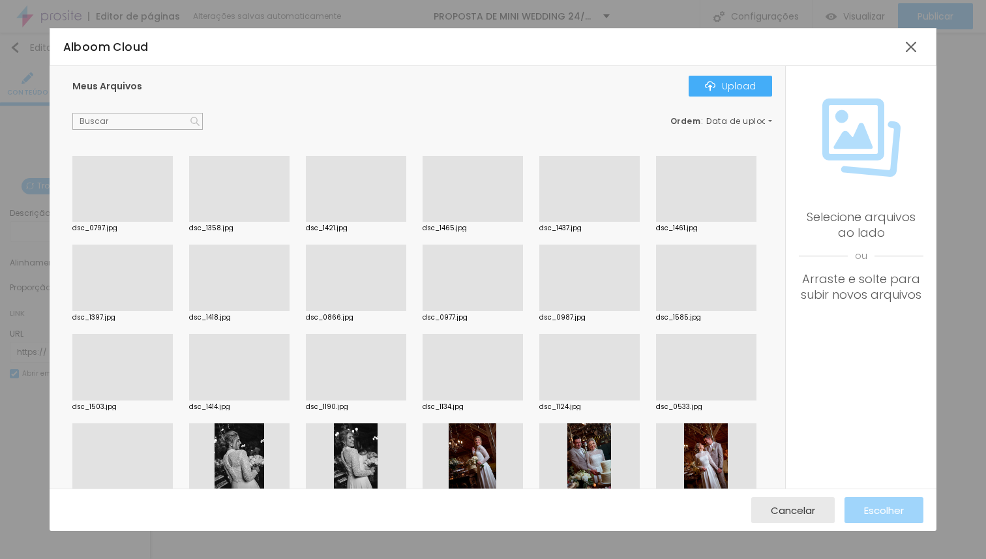
click at [656, 222] on div at bounding box center [706, 222] width 100 height 0
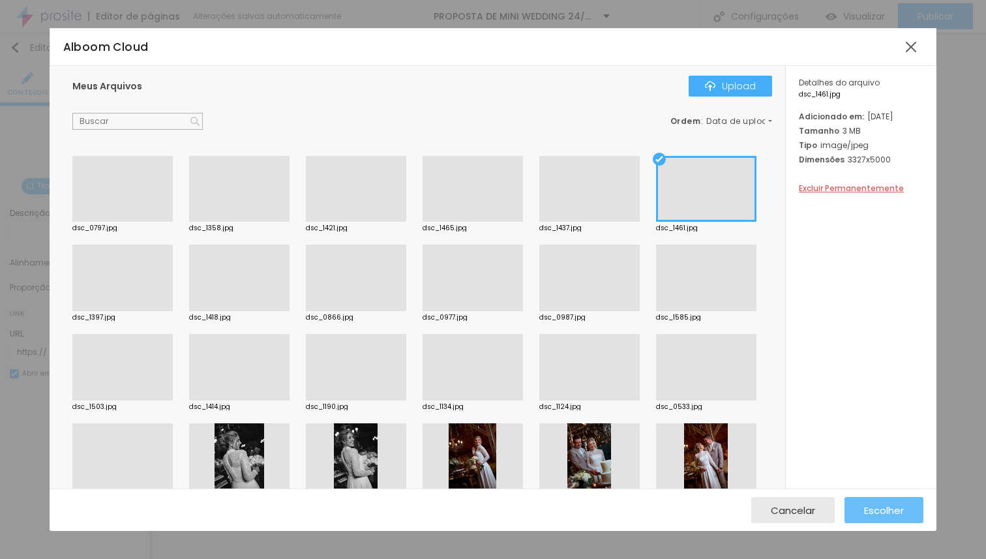
click at [889, 511] on span "Escolher" at bounding box center [884, 510] width 40 height 11
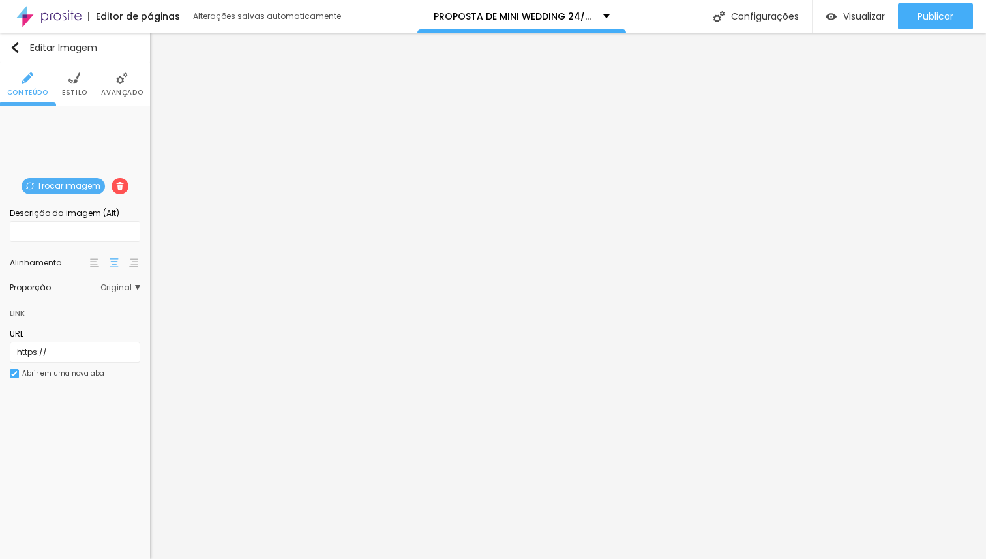
click at [81, 181] on span "Trocar imagem" at bounding box center [63, 186] width 83 height 16
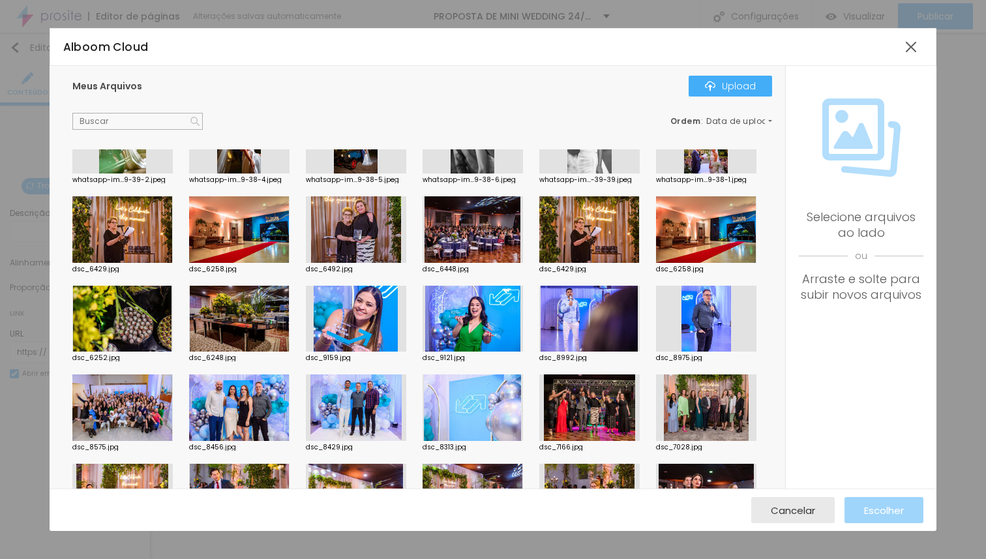
scroll to position [2431, 0]
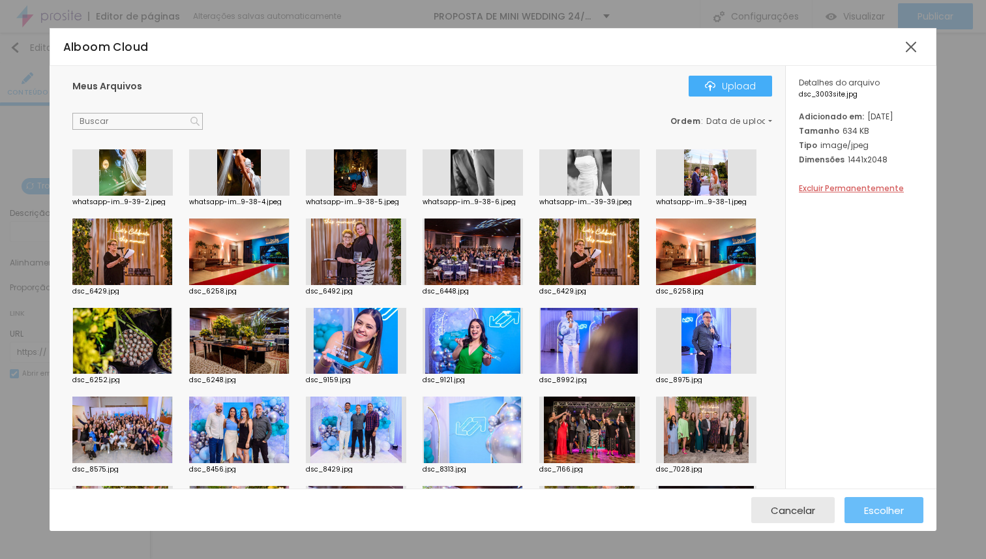
click at [888, 505] on span "Escolher" at bounding box center [884, 510] width 40 height 11
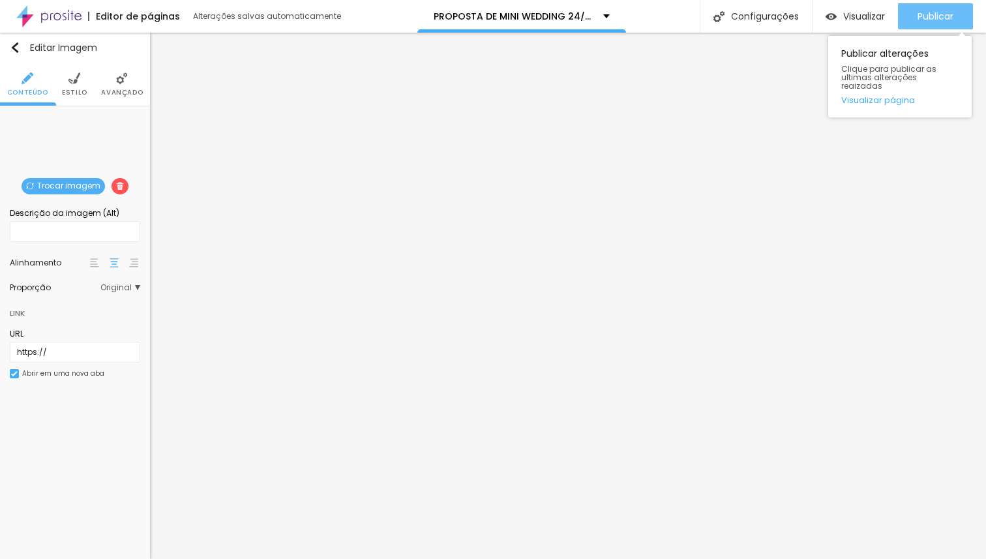
click at [933, 23] on div "Publicar" at bounding box center [935, 16] width 36 height 26
